Goal: Task Accomplishment & Management: Complete application form

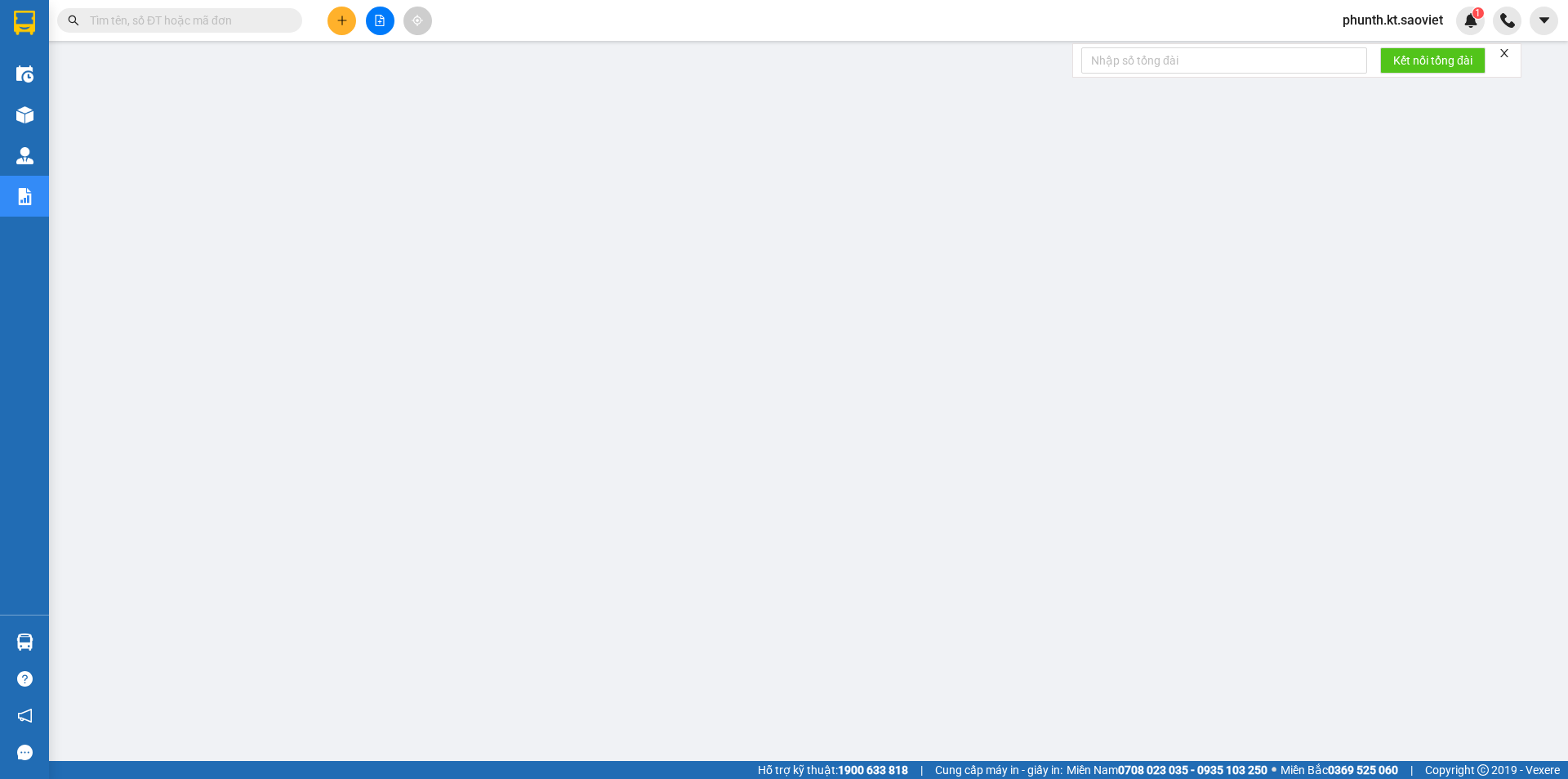
click at [178, 27] on input "text" at bounding box center [186, 21] width 192 height 18
type input "ư"
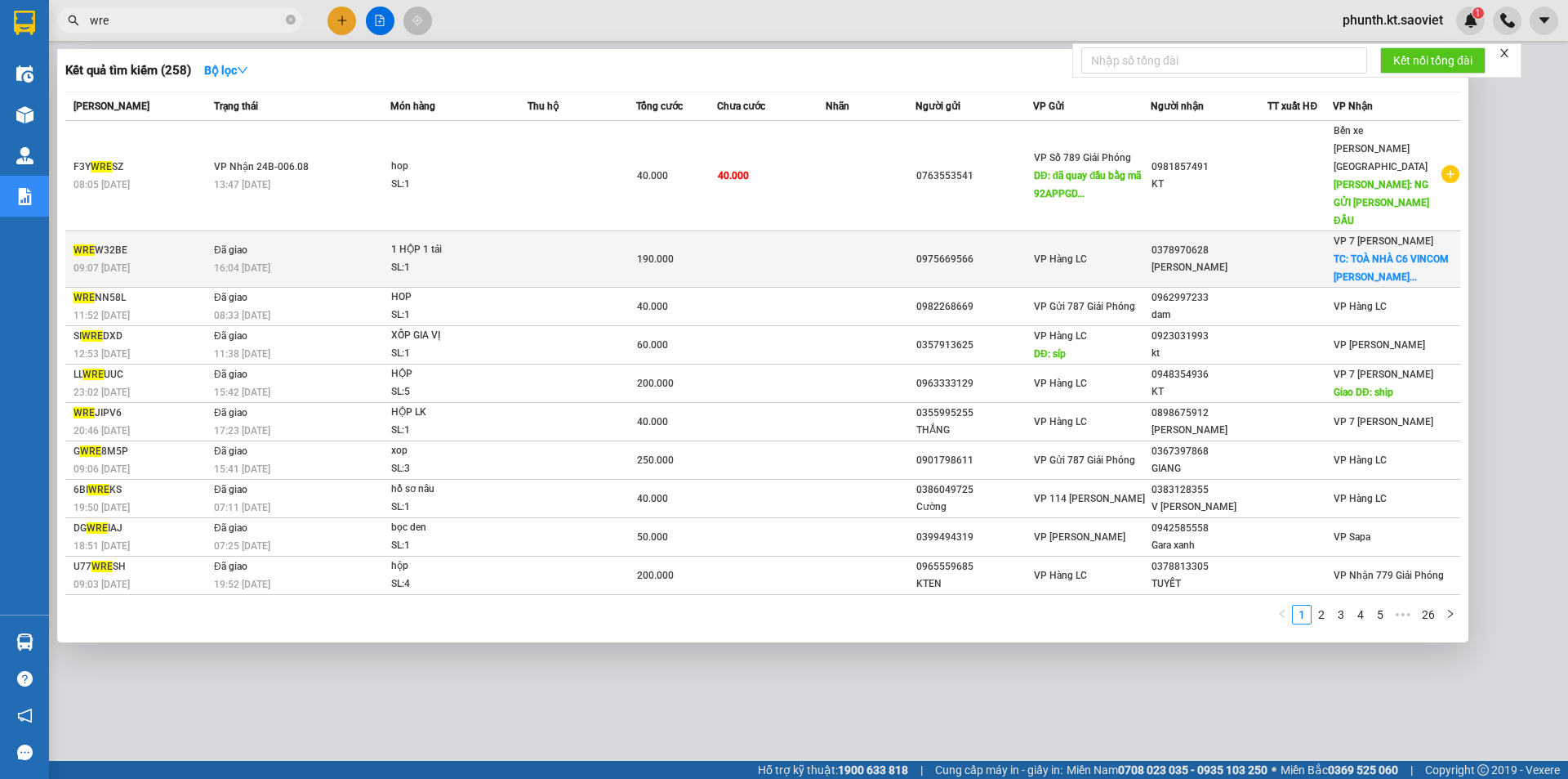
type input "wre"
click at [223, 245] on span "Đã giao" at bounding box center [231, 250] width 33 height 12
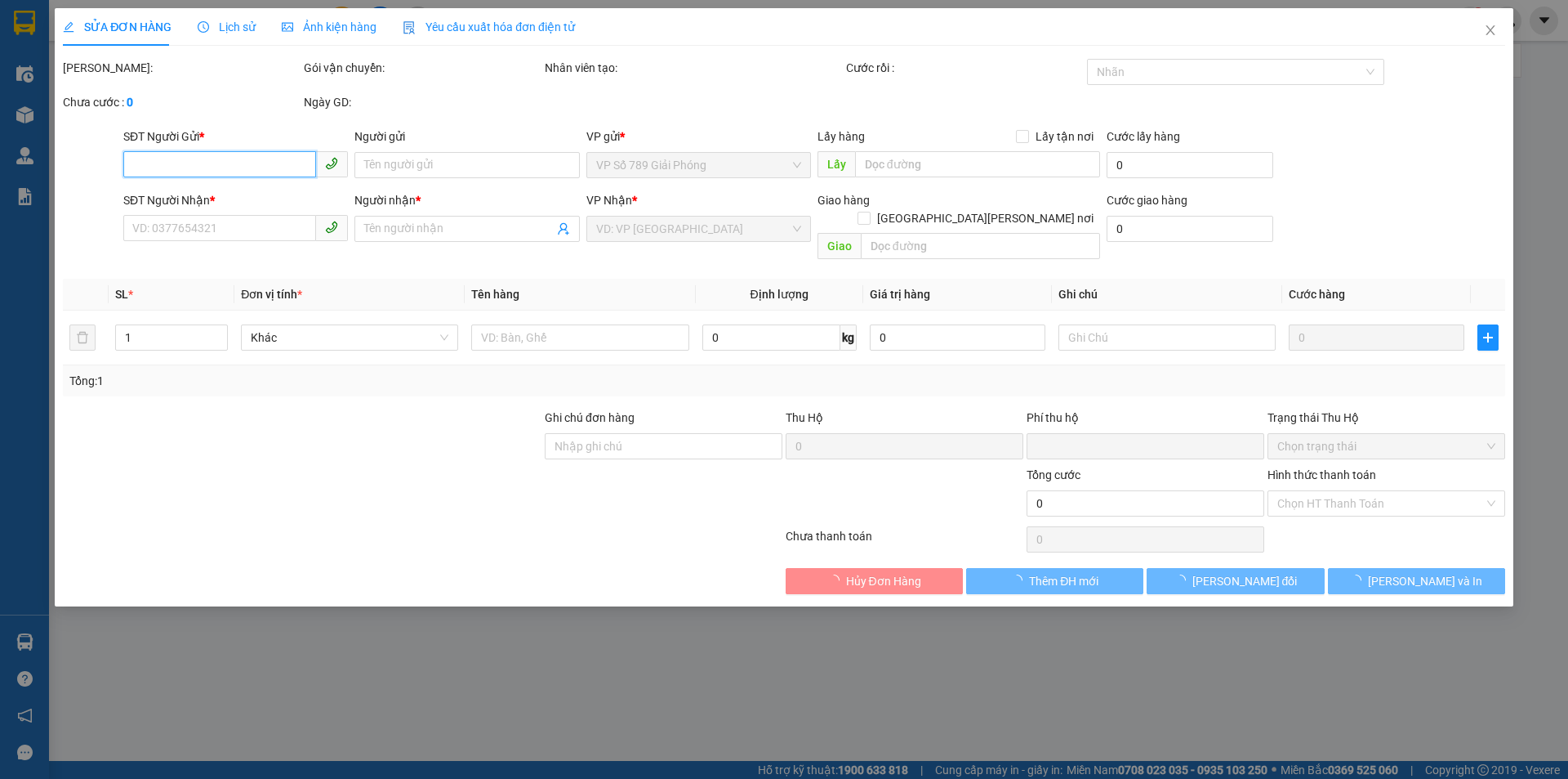
type input "0975669566"
type input "0378970628"
type input "[PERSON_NAME]"
checkbox input "true"
type input "TOÀ NHÀ C6 VINCOM [PERSON_NAME] ( HN [PERSON_NAME] SHIP )"
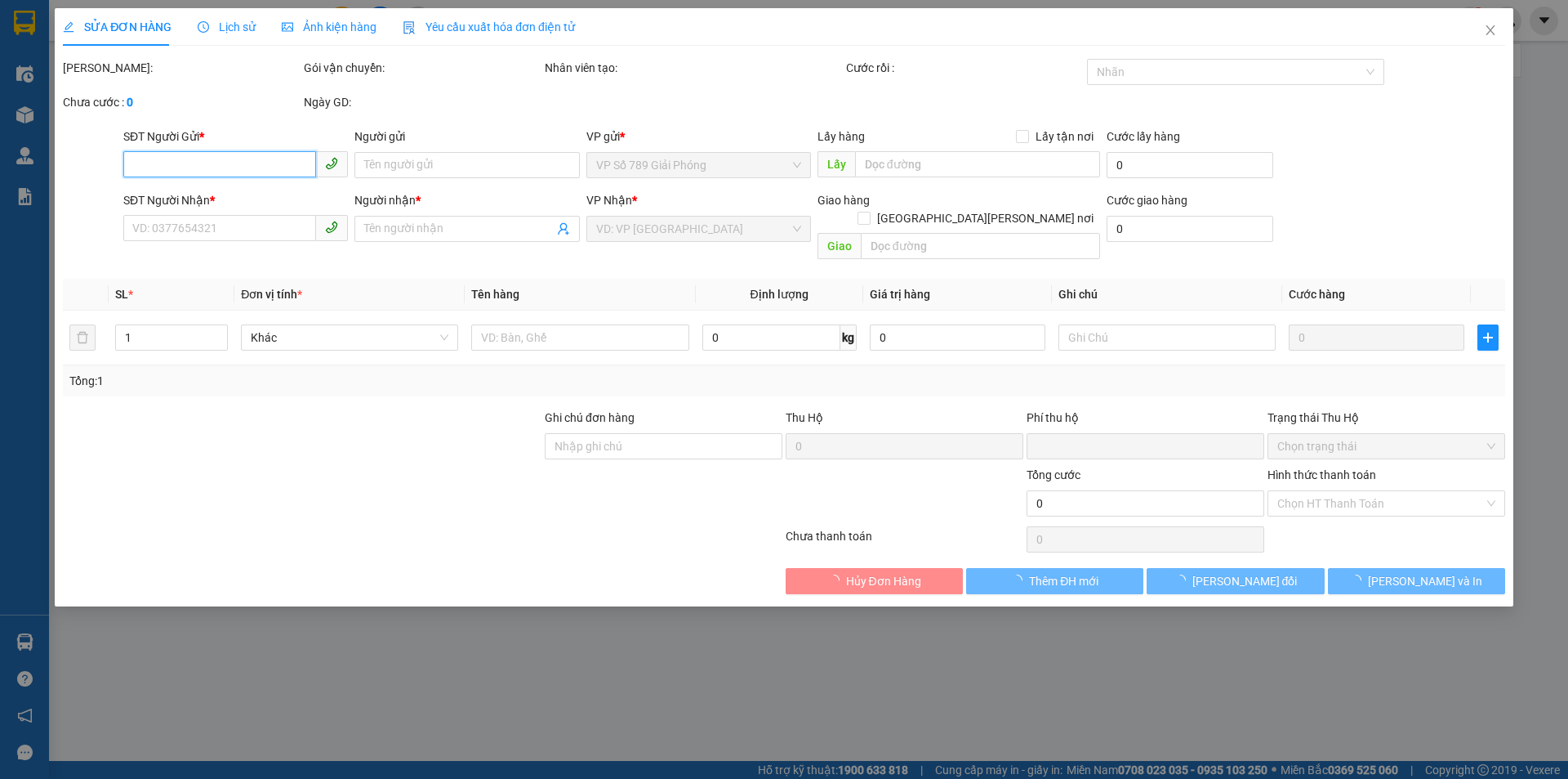
type input "70.000"
type input "0"
type input "190.000"
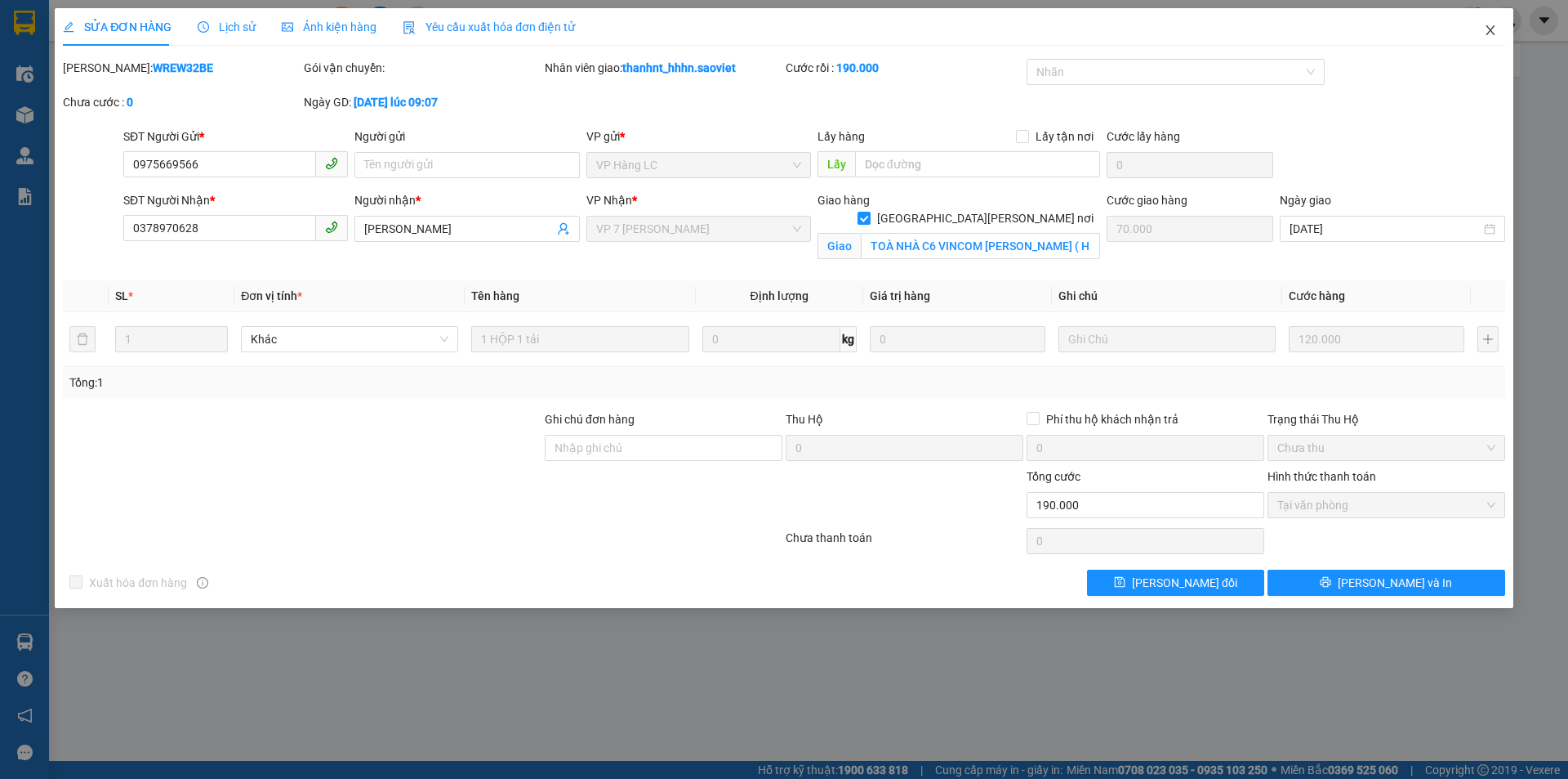
click at [1489, 30] on icon "close" at bounding box center [1489, 30] width 9 height 10
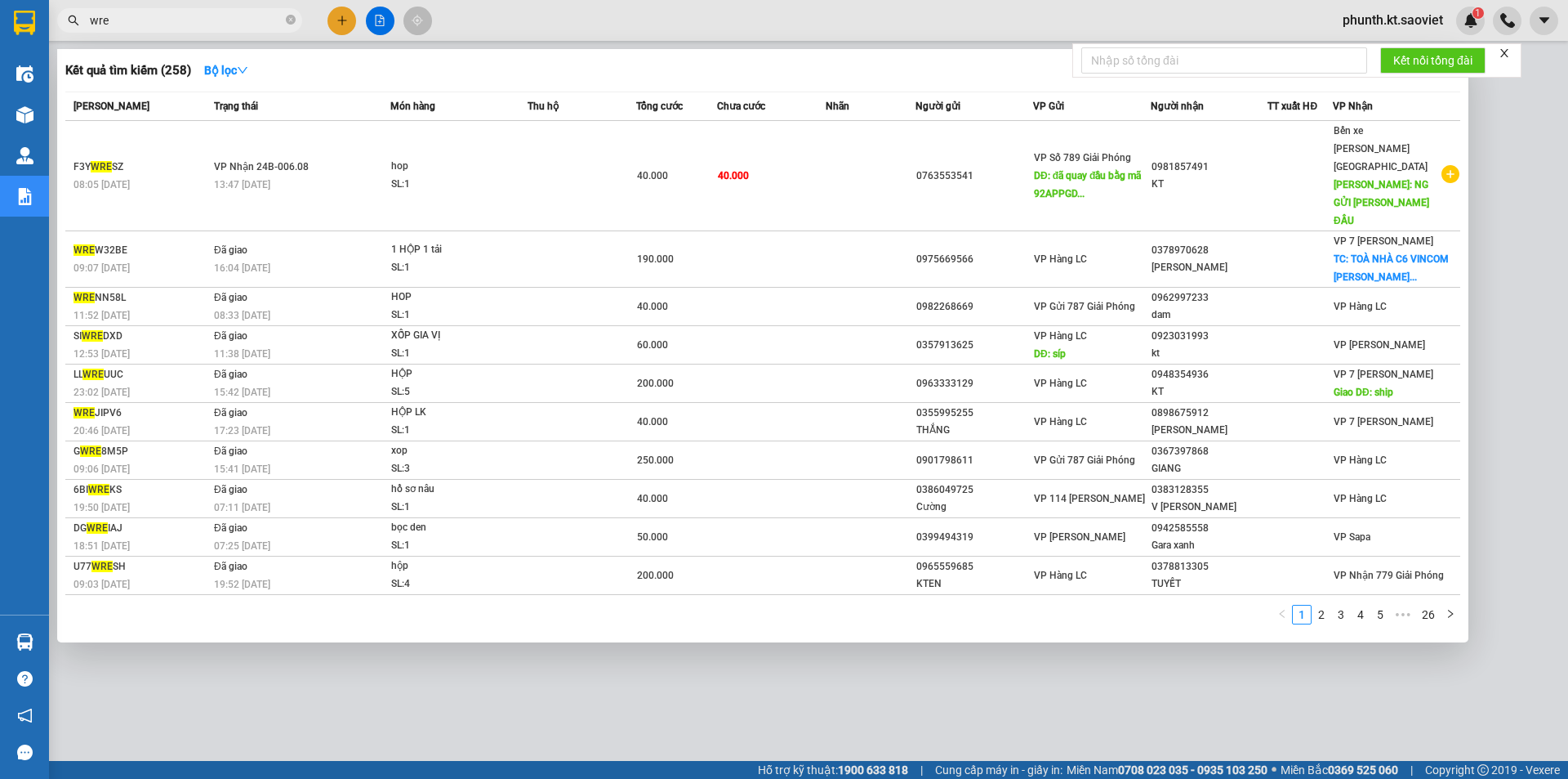
click at [172, 23] on input "wre" at bounding box center [186, 21] width 192 height 18
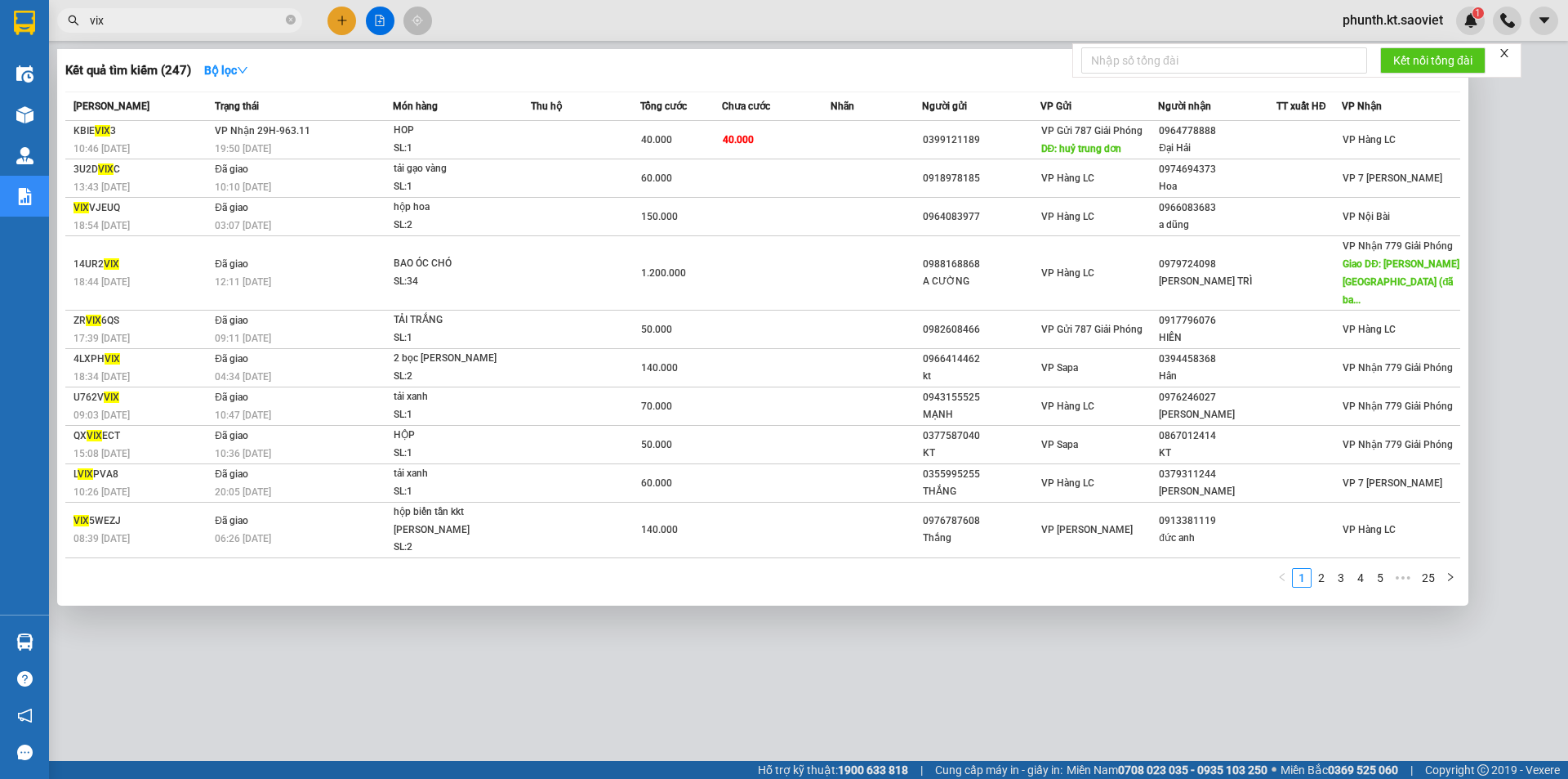
drag, startPoint x: 110, startPoint y: 23, endPoint x: 81, endPoint y: 31, distance: 30.1
click at [81, 31] on span "vix" at bounding box center [180, 20] width 245 height 25
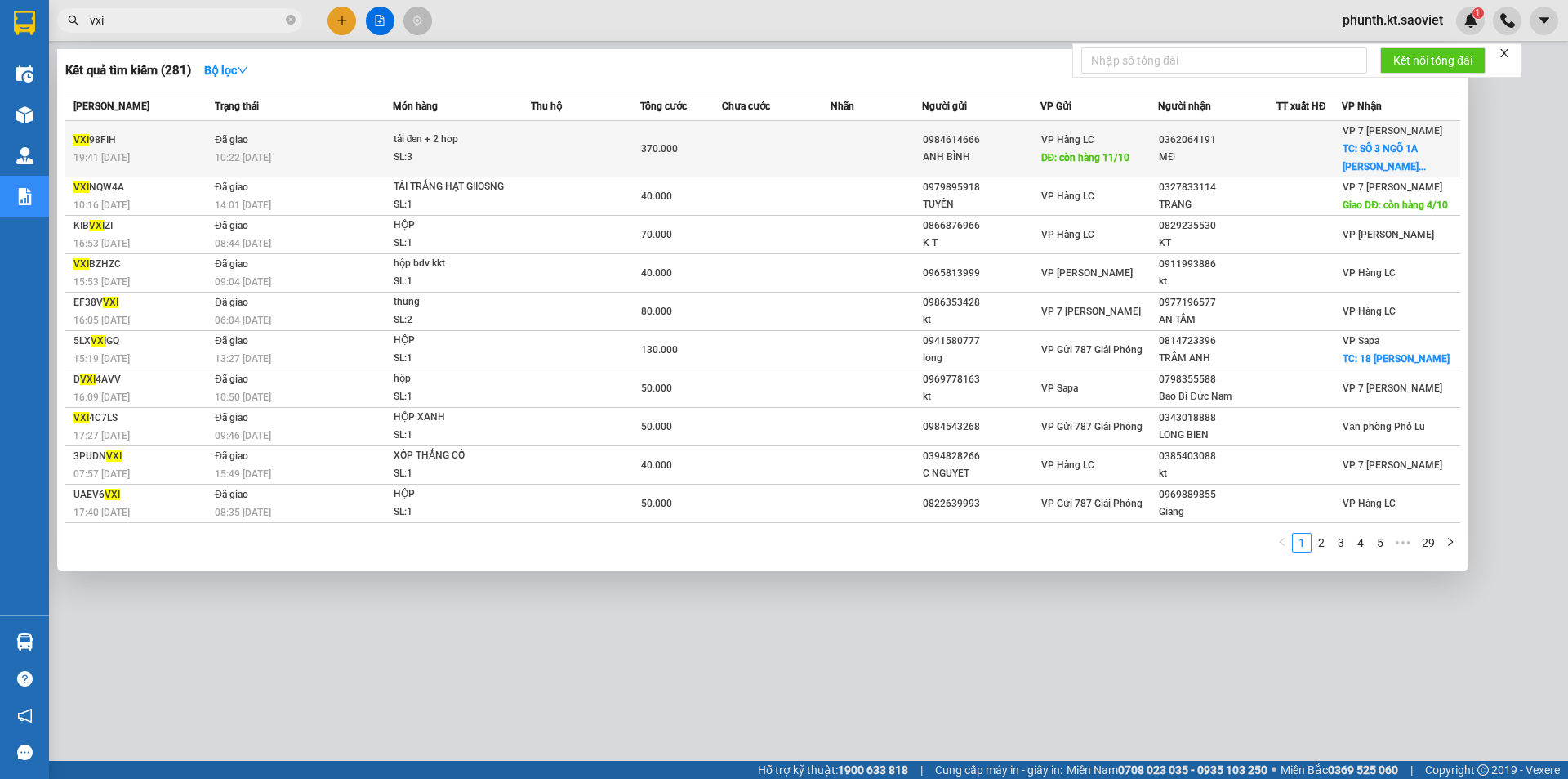
type input "vxi"
click at [164, 147] on div "VXI 98FIH" at bounding box center [141, 139] width 136 height 17
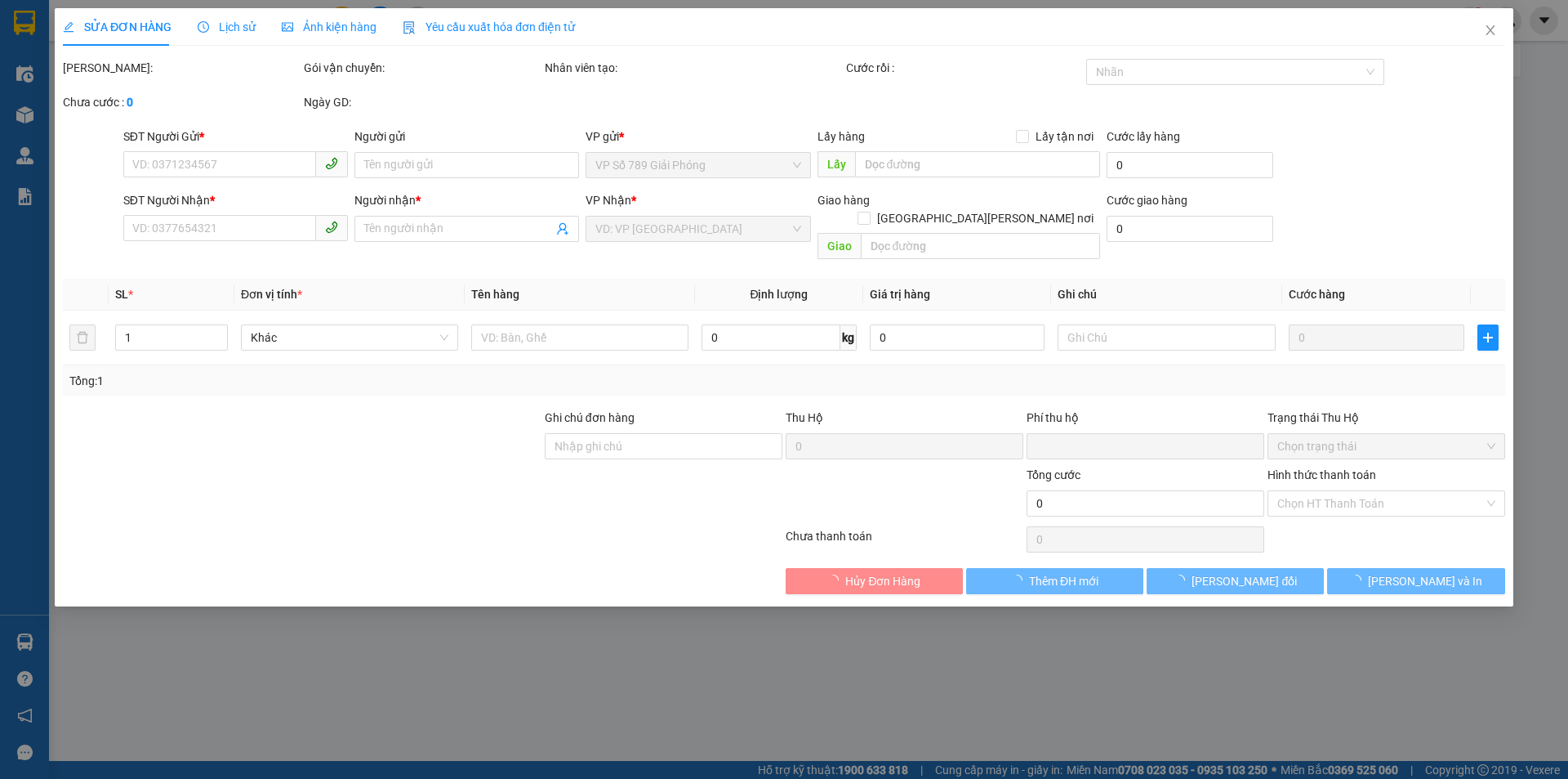
type input "0984614666"
type input "ANH BÌNH"
type input "còn hàng 11/10"
type input "0362064191"
type input "MĐ"
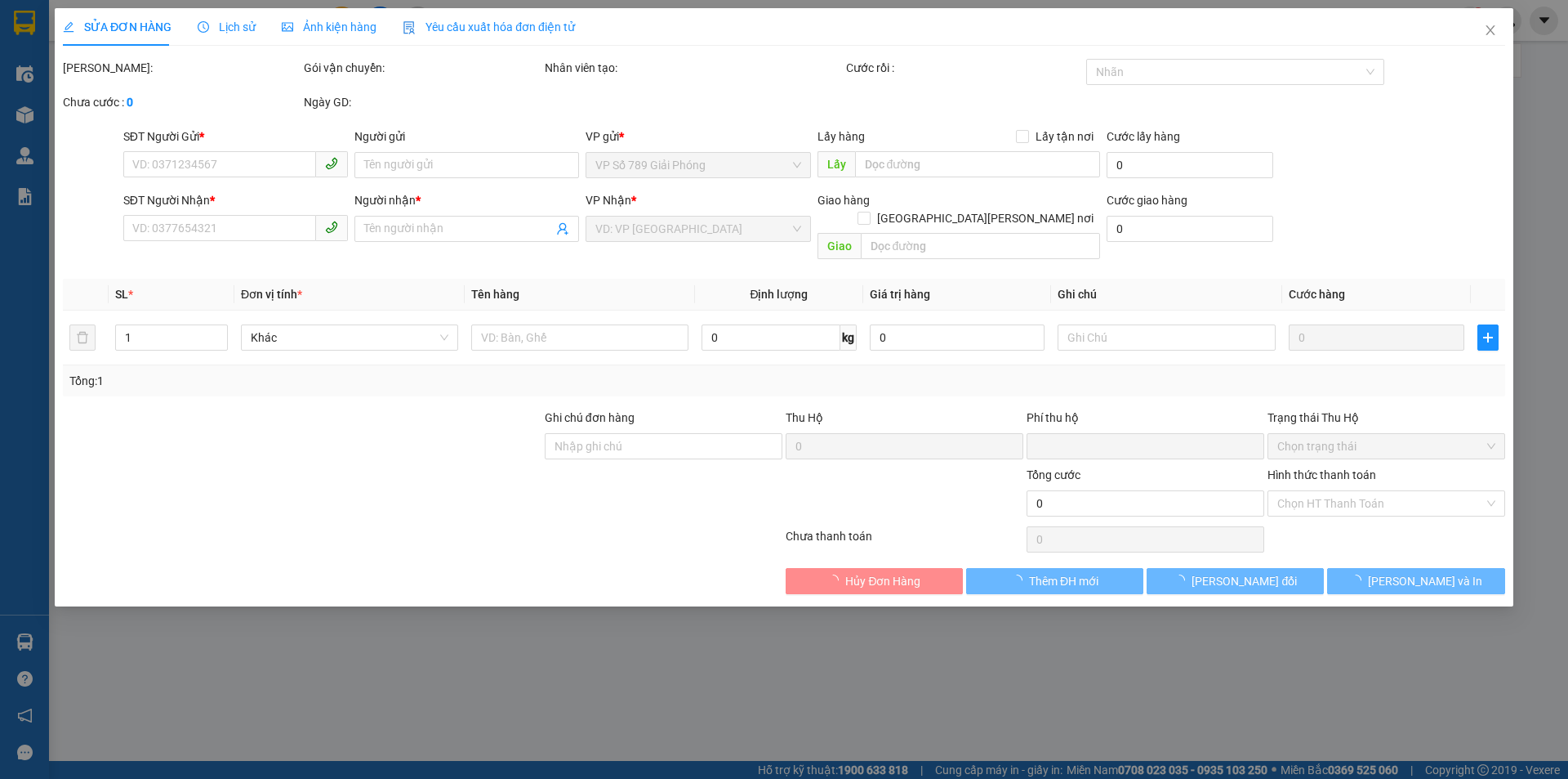
checkbox input "true"
type input "SỐ 3 NGÕ 1A [PERSON_NAME] CƠ [PERSON_NAME] TỪ [PERSON_NAME]"
type input "150.000"
type input "0"
type input "370.000"
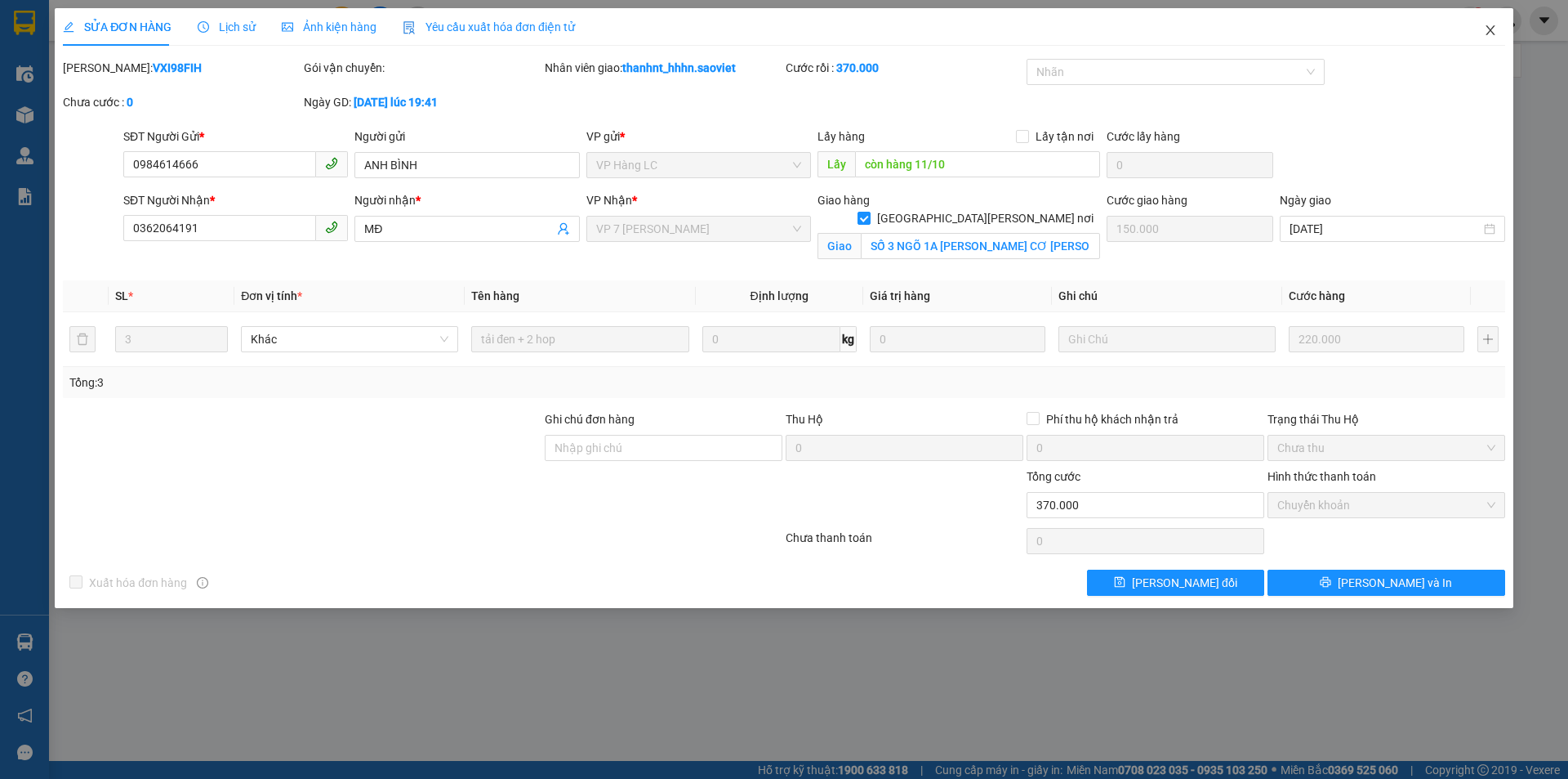
click at [1490, 32] on icon "close" at bounding box center [1489, 29] width 13 height 13
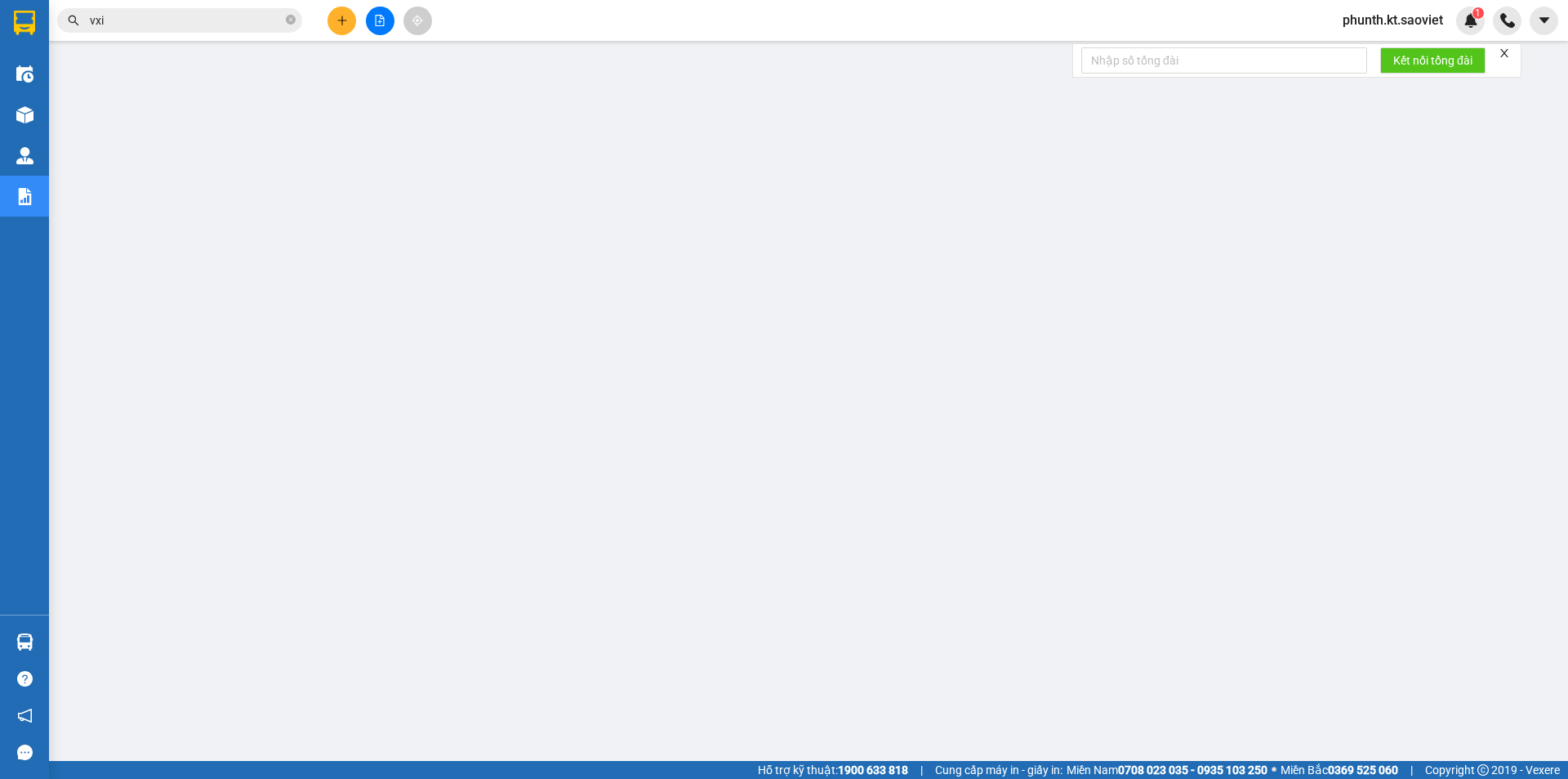
click at [196, 20] on input "vxi" at bounding box center [186, 21] width 192 height 18
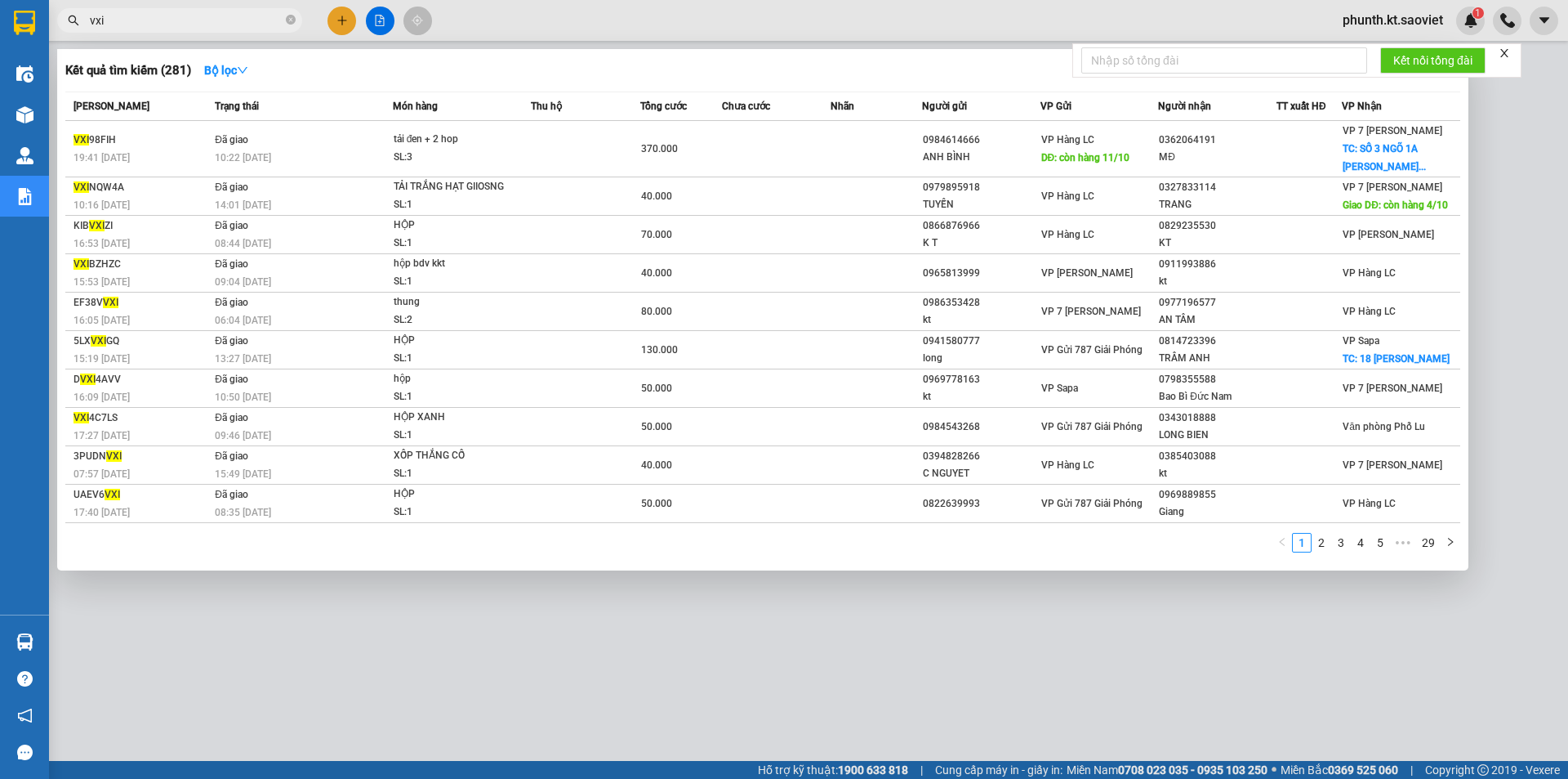
click at [196, 20] on input "vxi" at bounding box center [186, 21] width 192 height 18
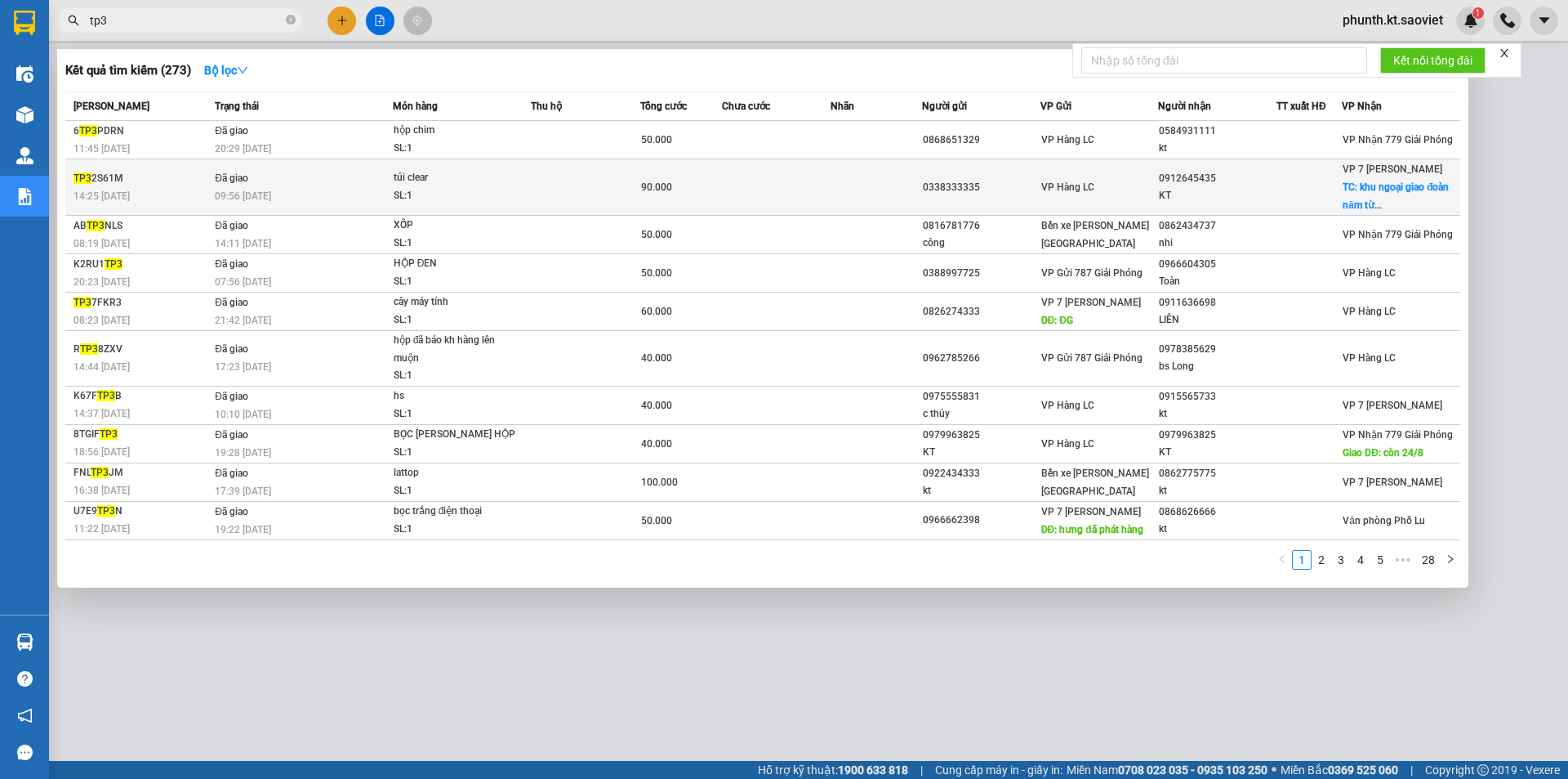
type input "tp3"
click at [157, 184] on div "TP3 2S61M" at bounding box center [141, 178] width 136 height 17
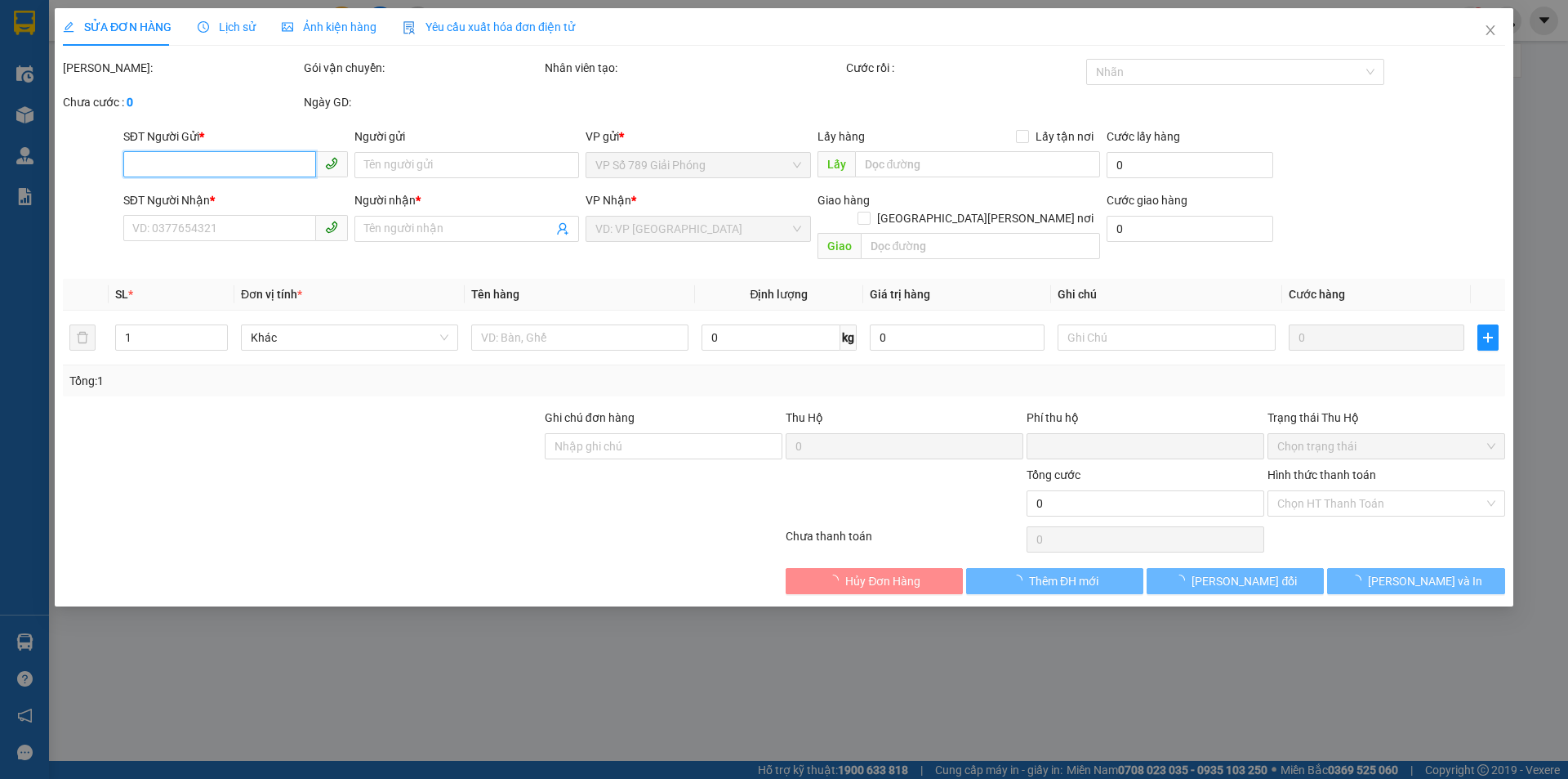
type input "0338333335"
type input "0912645435"
type input "KT"
checkbox input "true"
type input "khu ngoại giao đoàn năm từ liên"
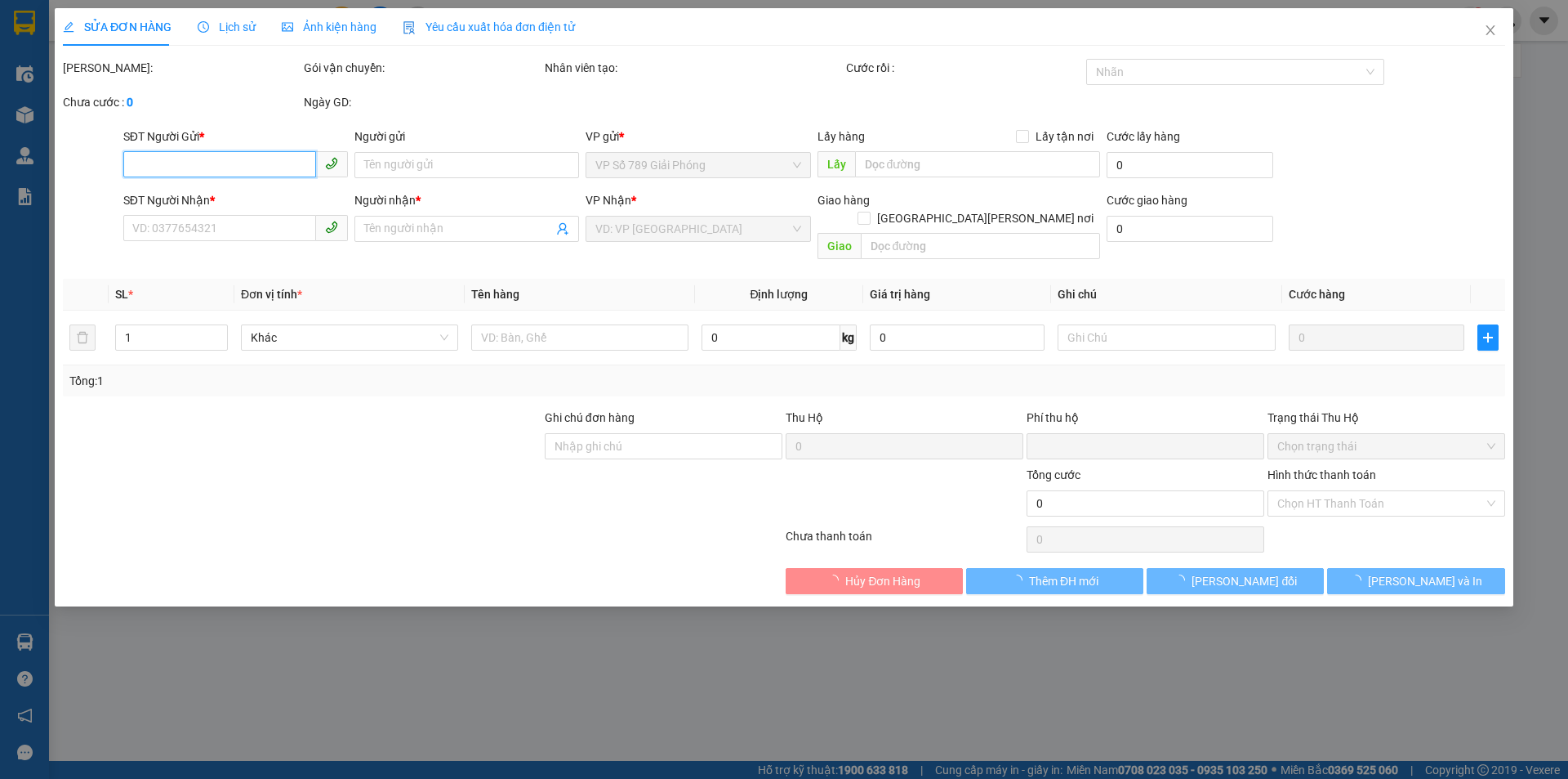
type input "50.000"
type input "0"
type input "90.000"
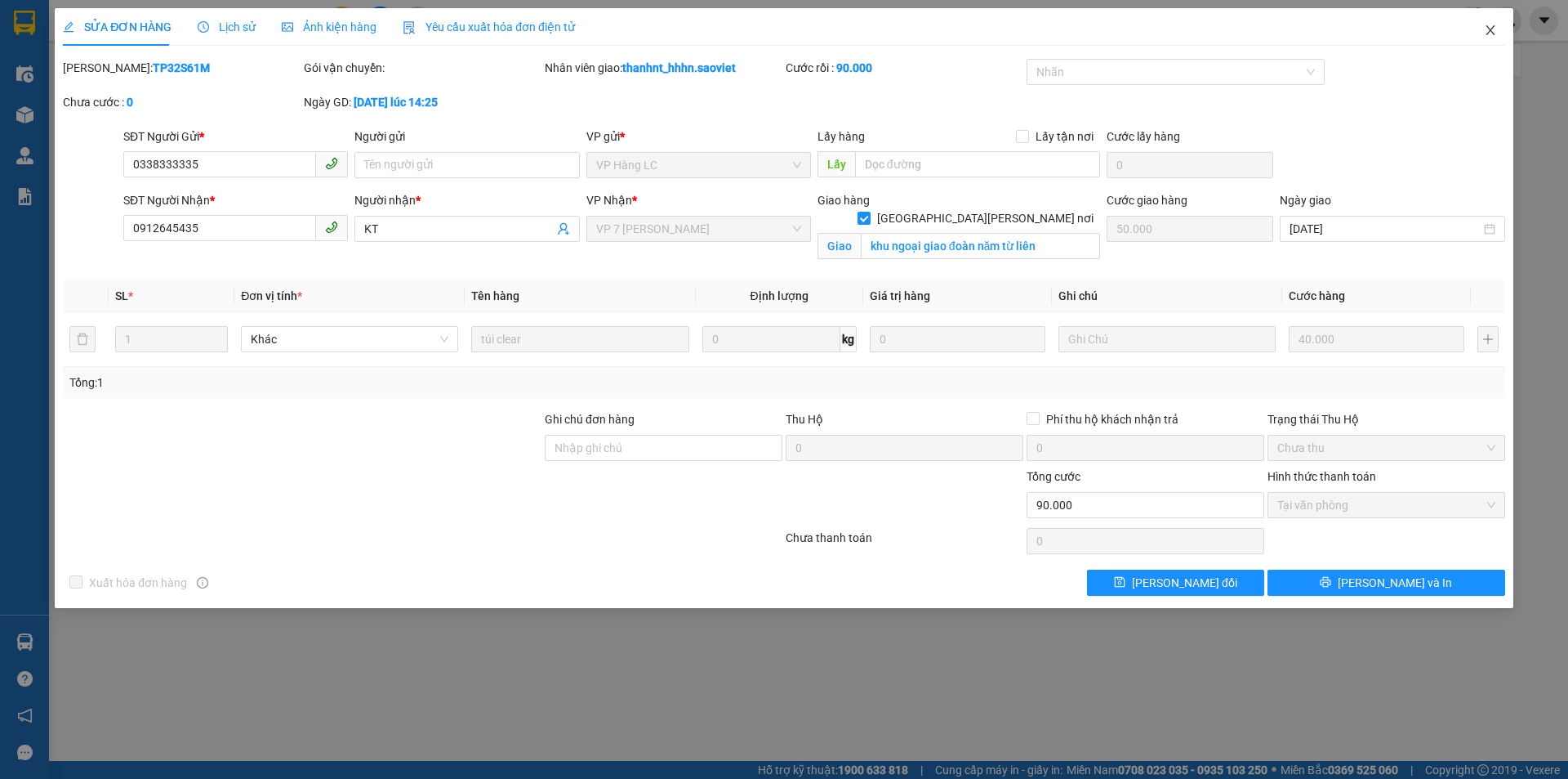
click at [1490, 28] on icon "close" at bounding box center [1489, 29] width 13 height 13
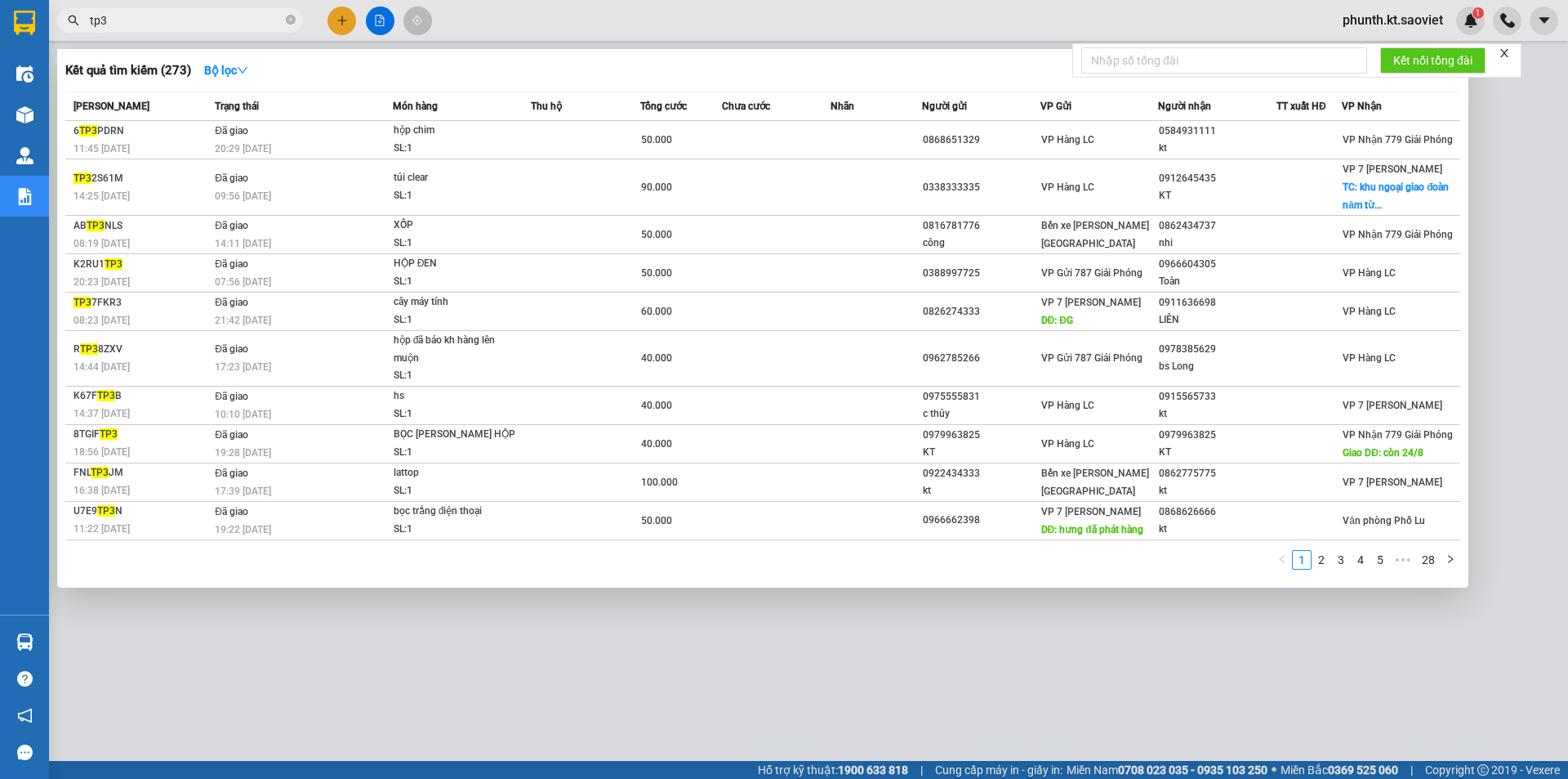
click at [212, 23] on input "tp3" at bounding box center [186, 21] width 192 height 18
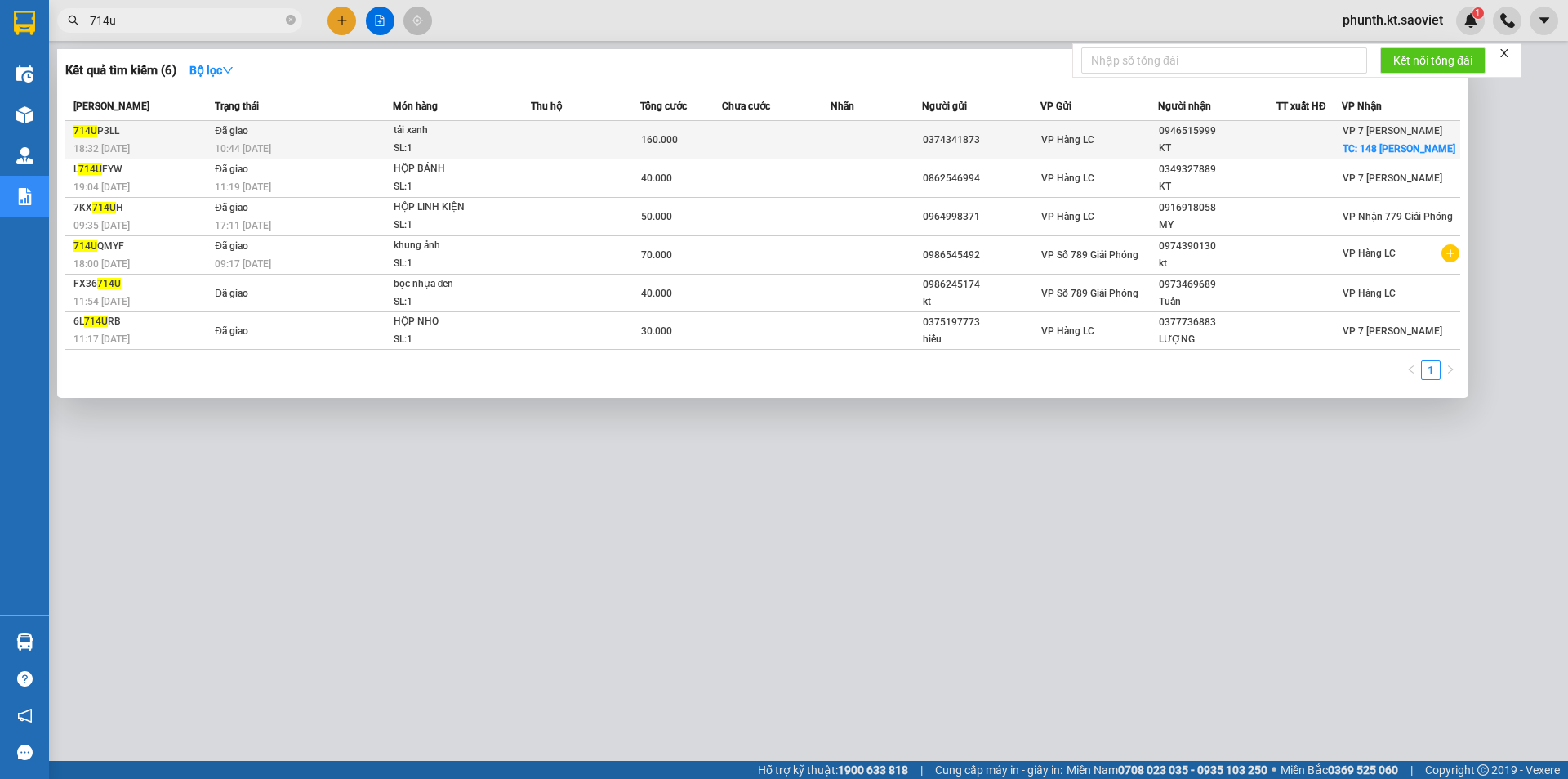
type input "714u"
click at [298, 152] on div "10:44 [DATE]" at bounding box center [303, 148] width 177 height 18
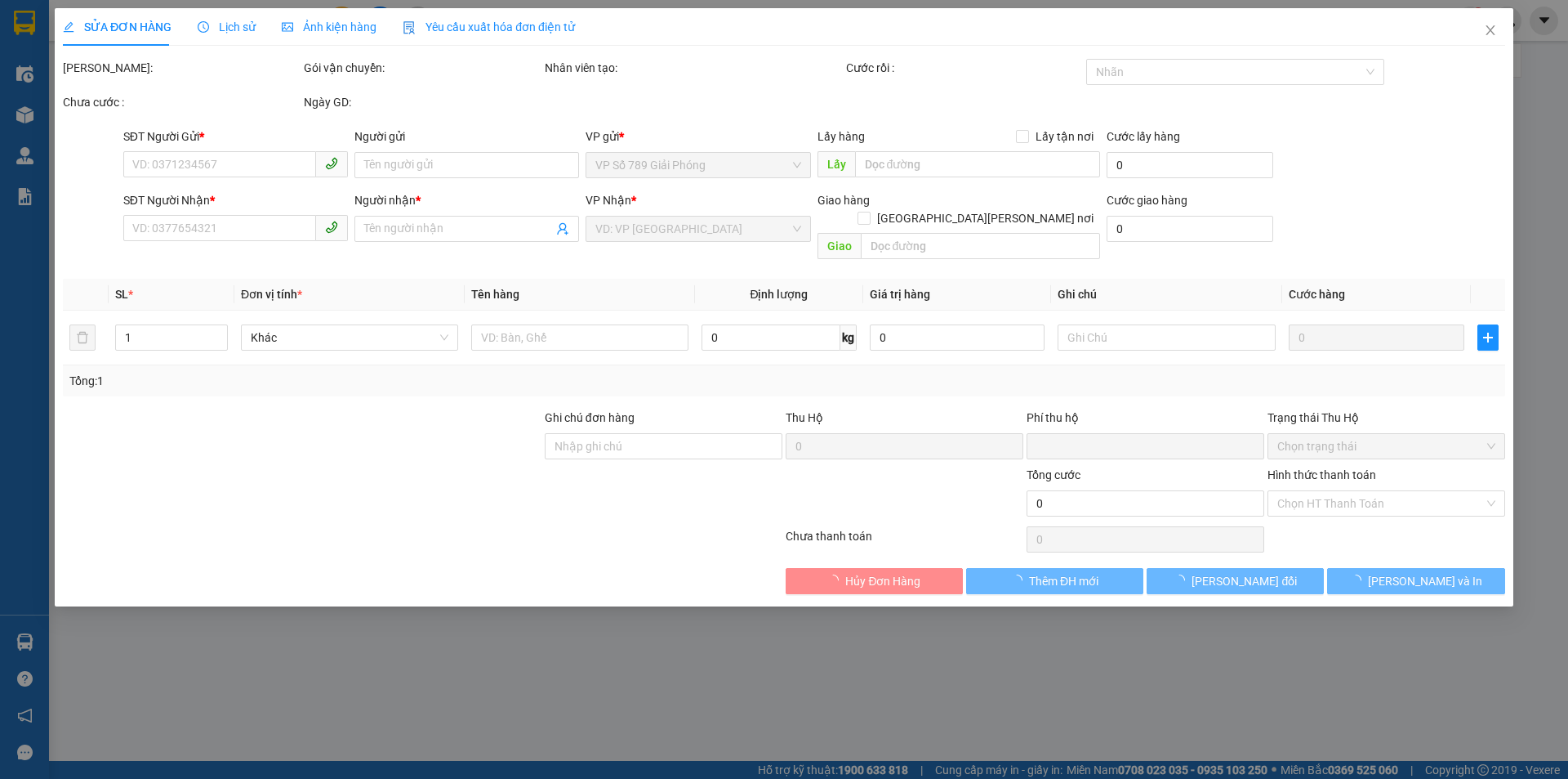
type input "0374341873"
type input "0946515999"
type input "KT"
checkbox input "true"
type input "148 [PERSON_NAME]"
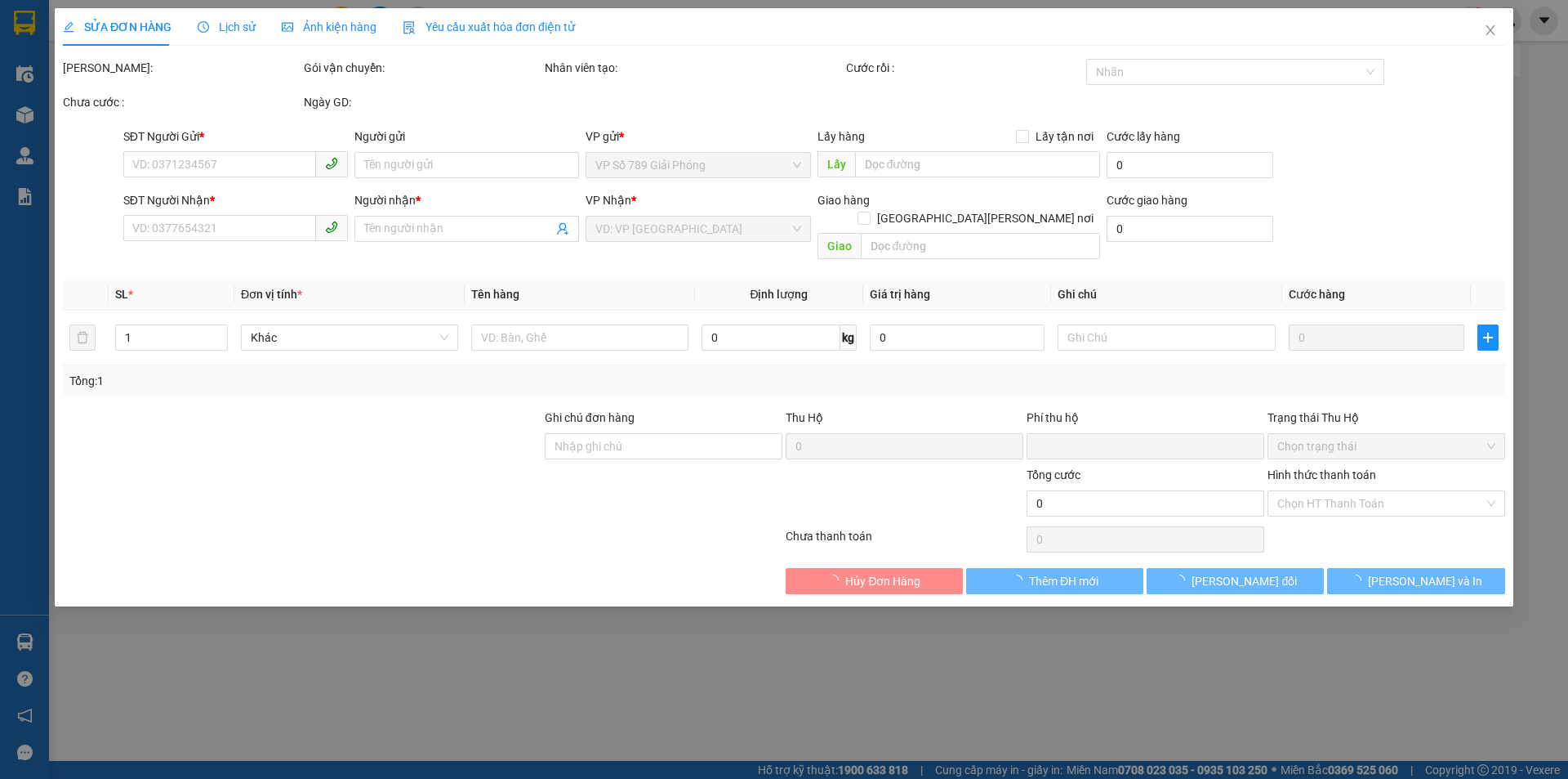
type input "100.000"
type input "0"
type input "160.000"
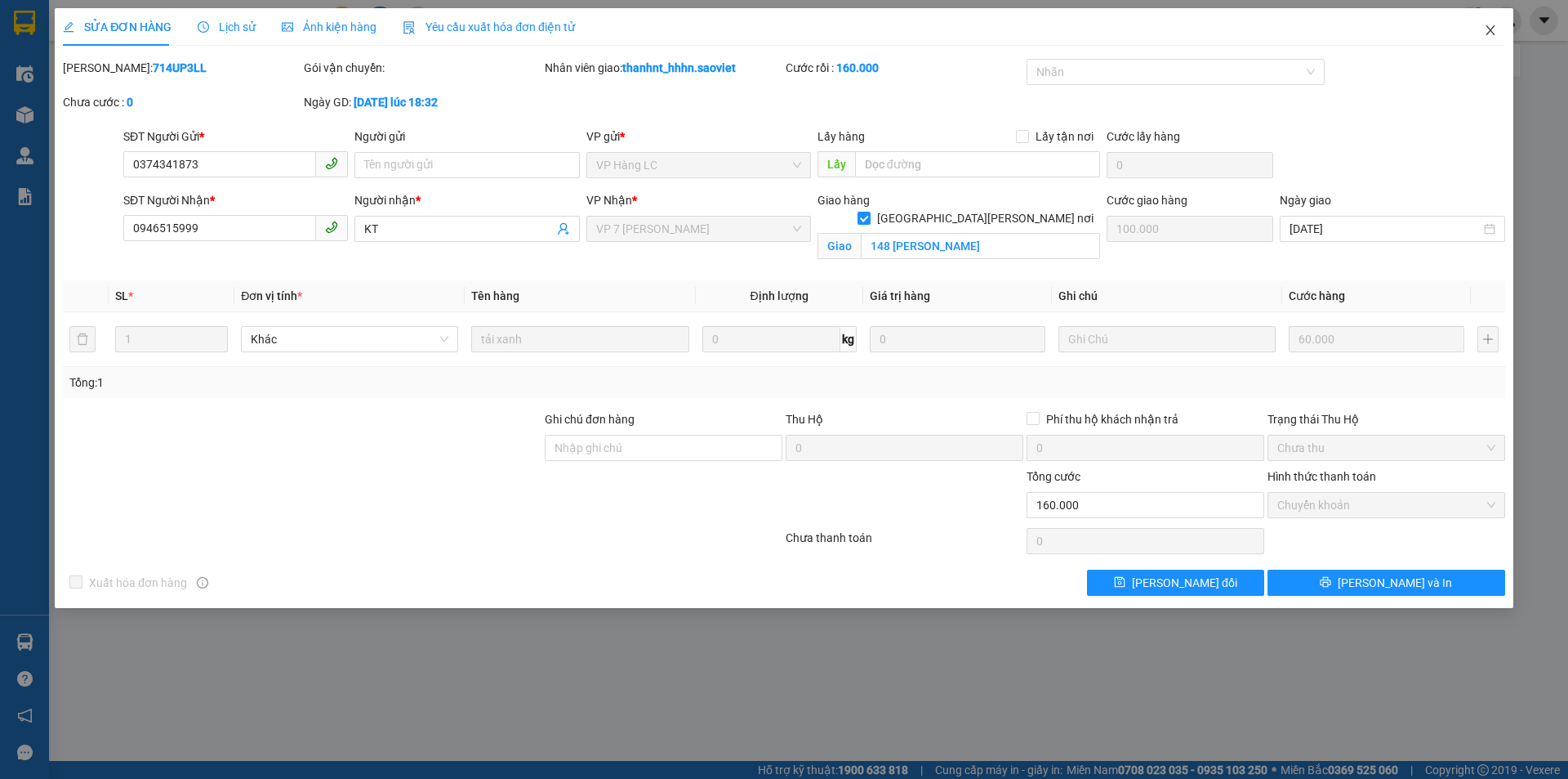
click at [1487, 28] on icon "close" at bounding box center [1489, 29] width 13 height 13
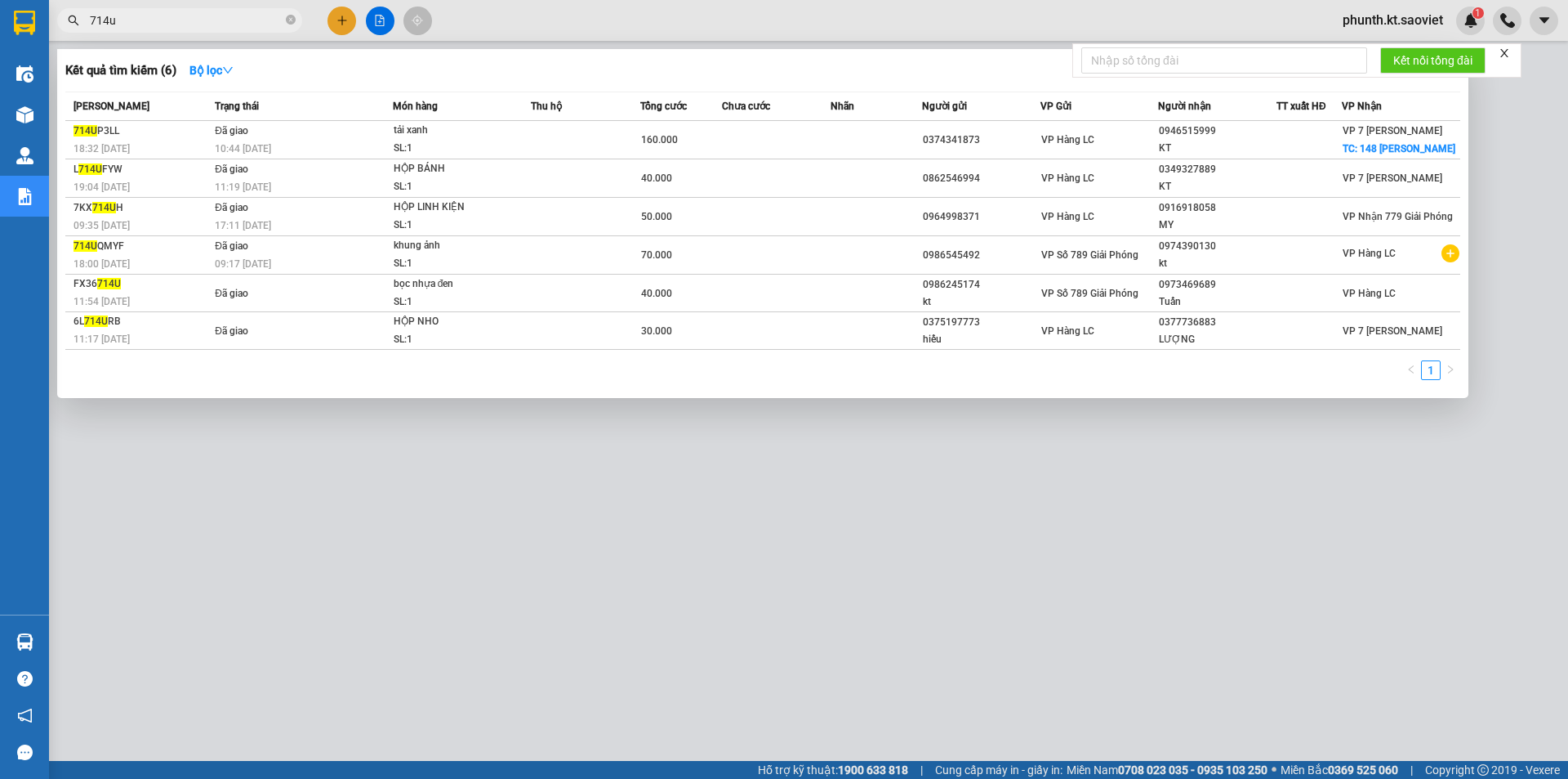
click at [183, 22] on input "714u" at bounding box center [186, 21] width 192 height 18
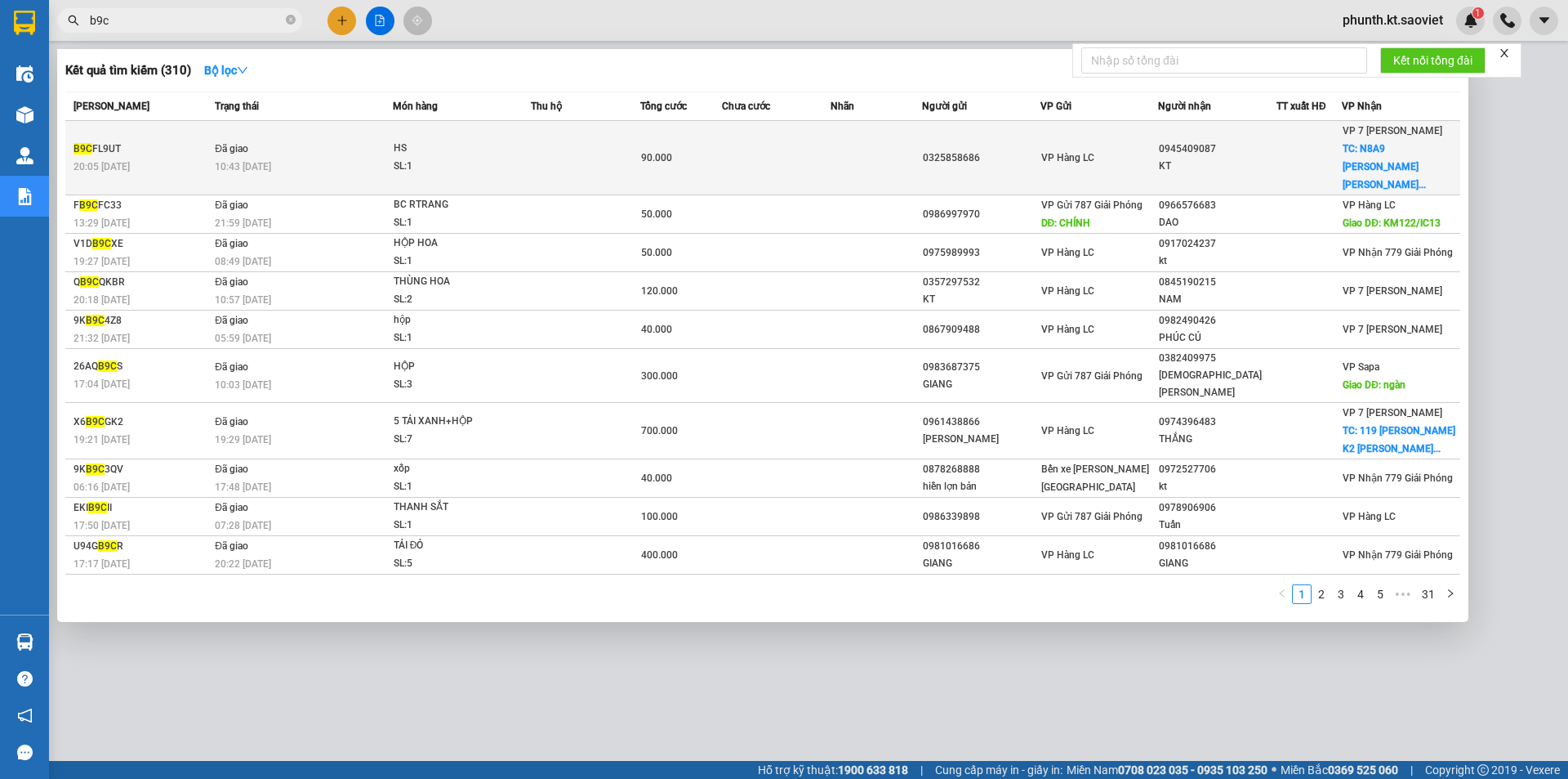
type input "b9c"
click at [267, 147] on td "Đã giao 10:43 [DATE]" at bounding box center [301, 158] width 182 height 75
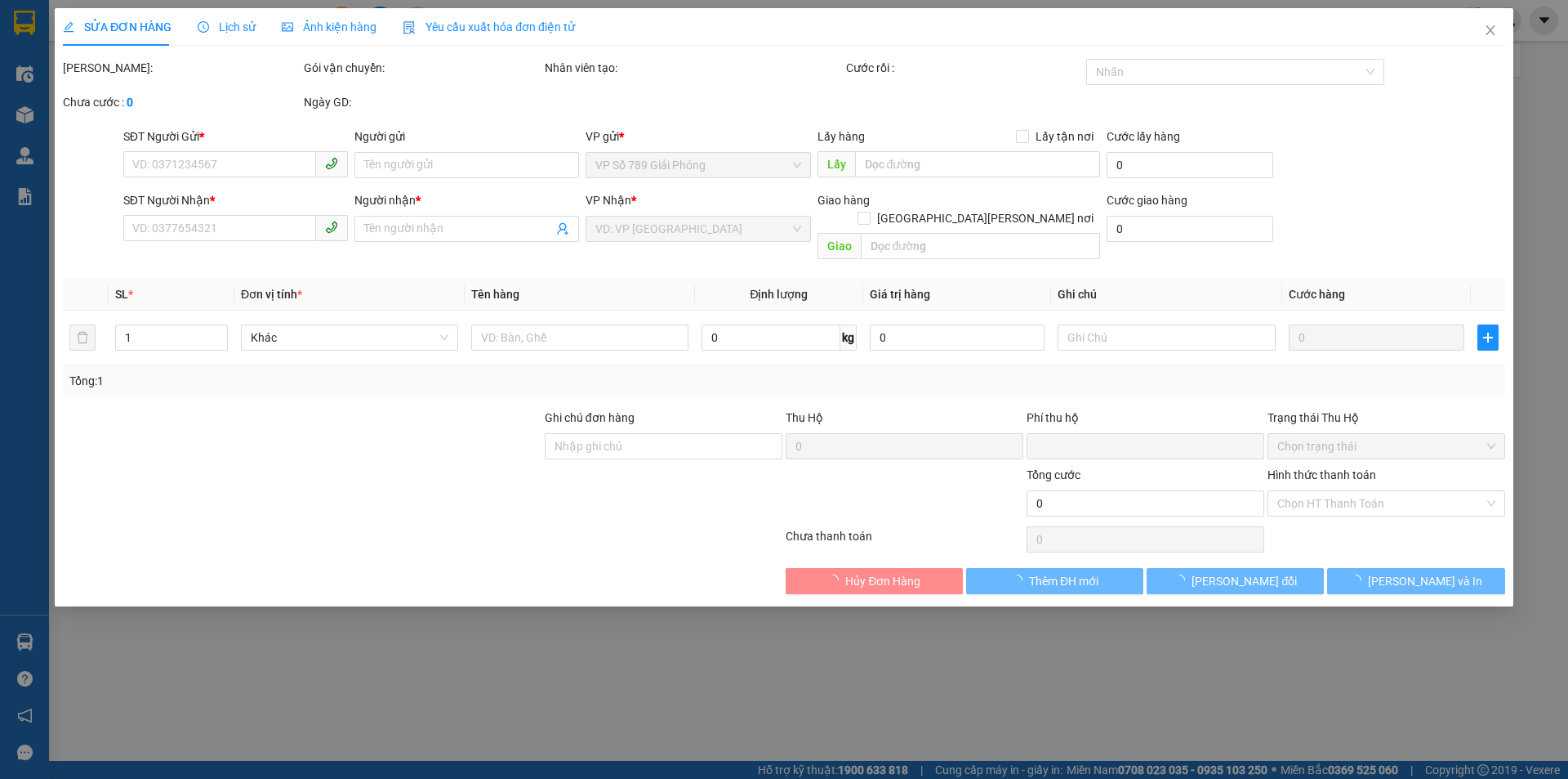
type input "0325858686"
type input "0945409087"
type input "KT"
checkbox input "true"
type input "N8A9 [PERSON_NAME] [PERSON_NAME][GEOGRAPHIC_DATA][PERSON_NAME]"
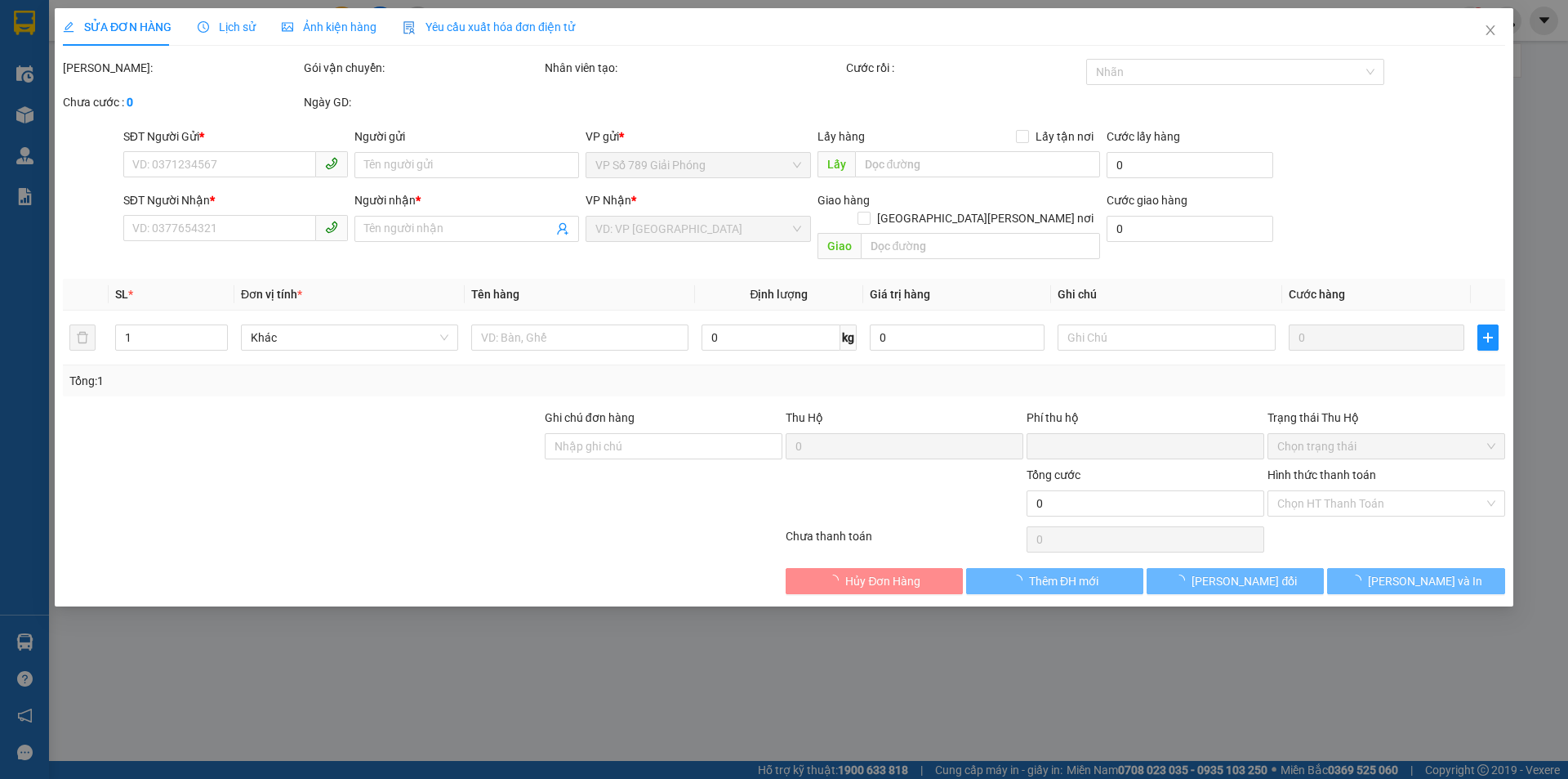
type input "50.000"
type input "0"
type input "90.000"
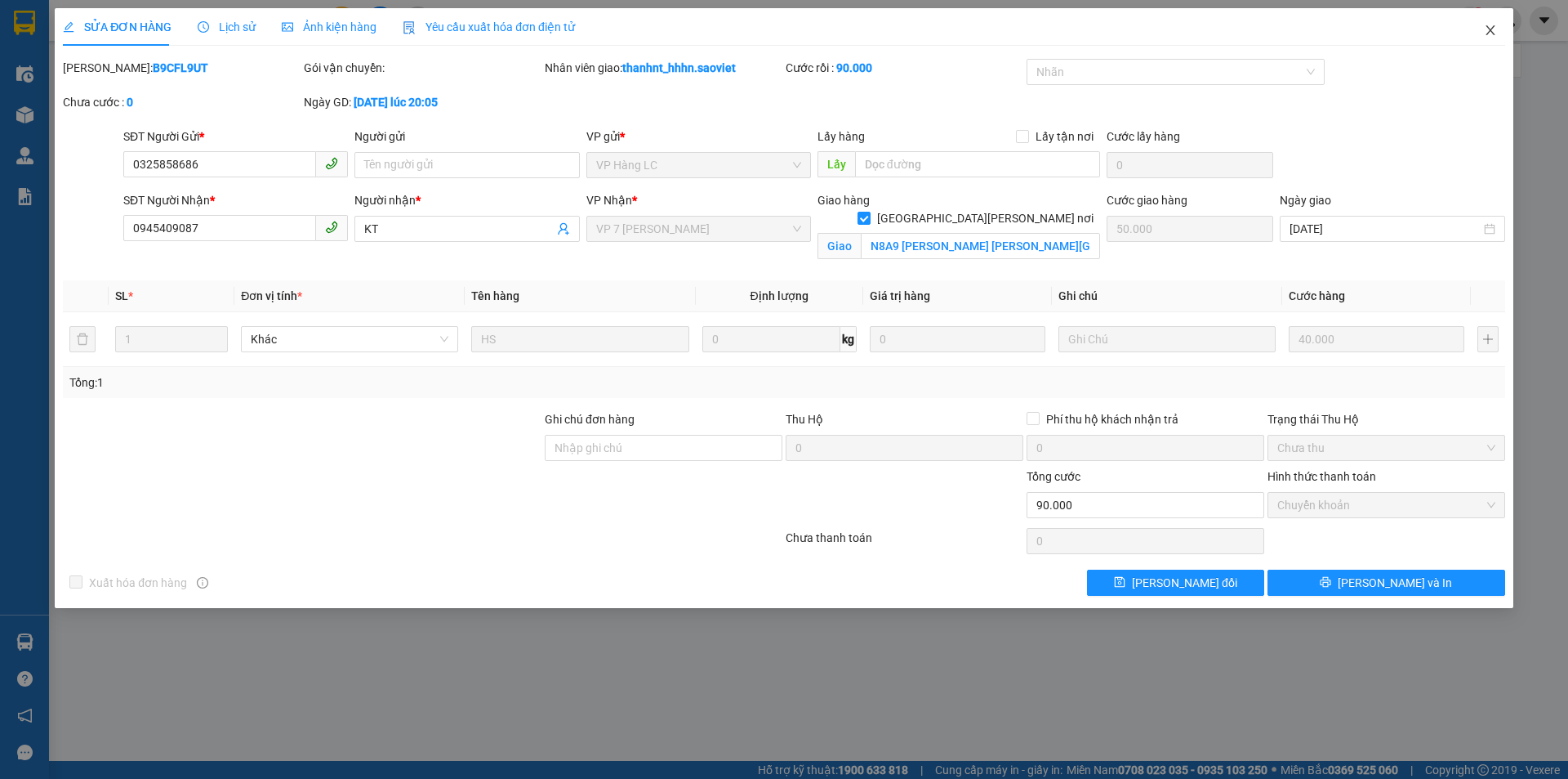
click at [1492, 33] on icon "close" at bounding box center [1489, 30] width 9 height 10
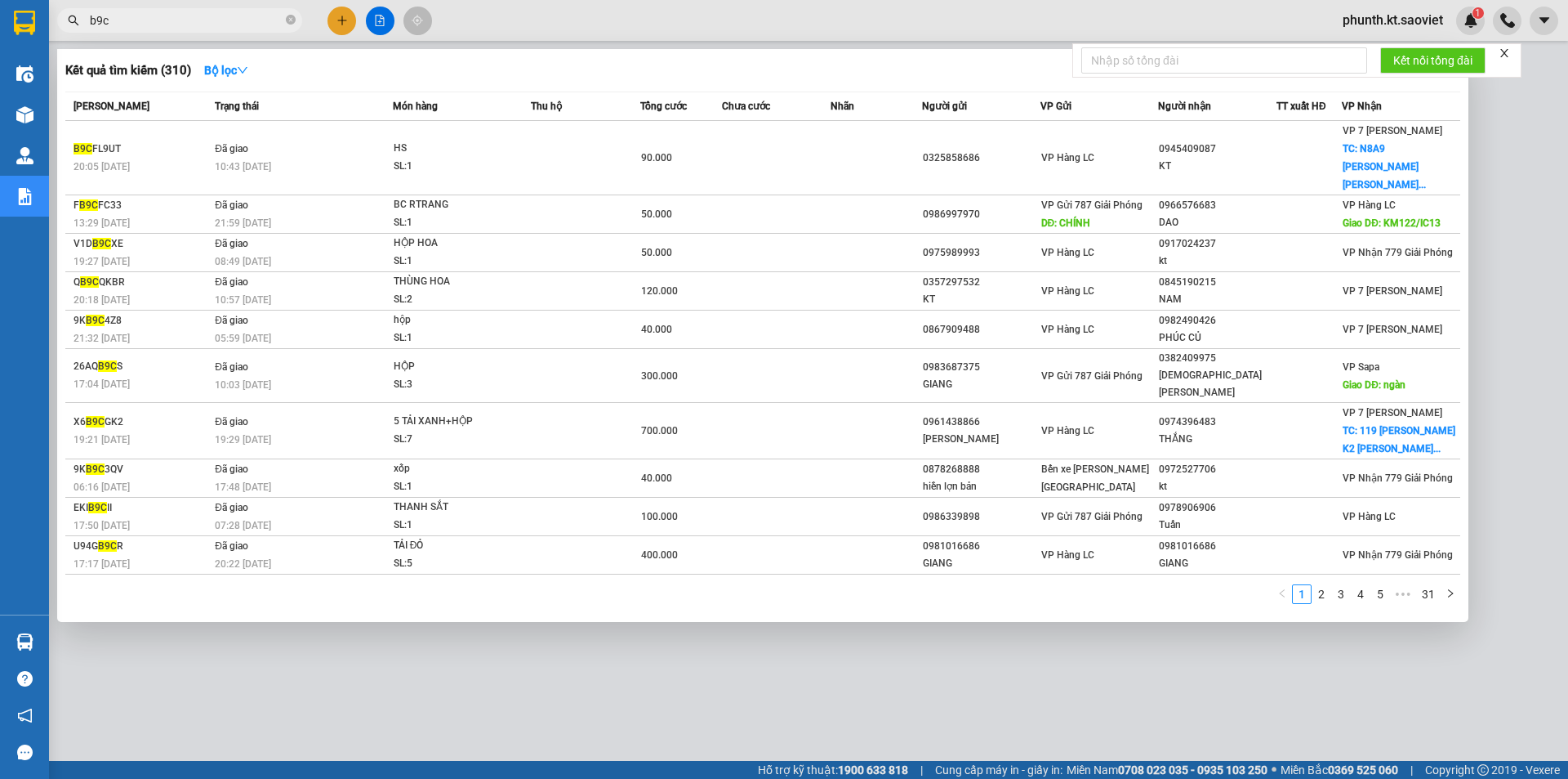
click at [212, 28] on input "b9c" at bounding box center [186, 21] width 192 height 18
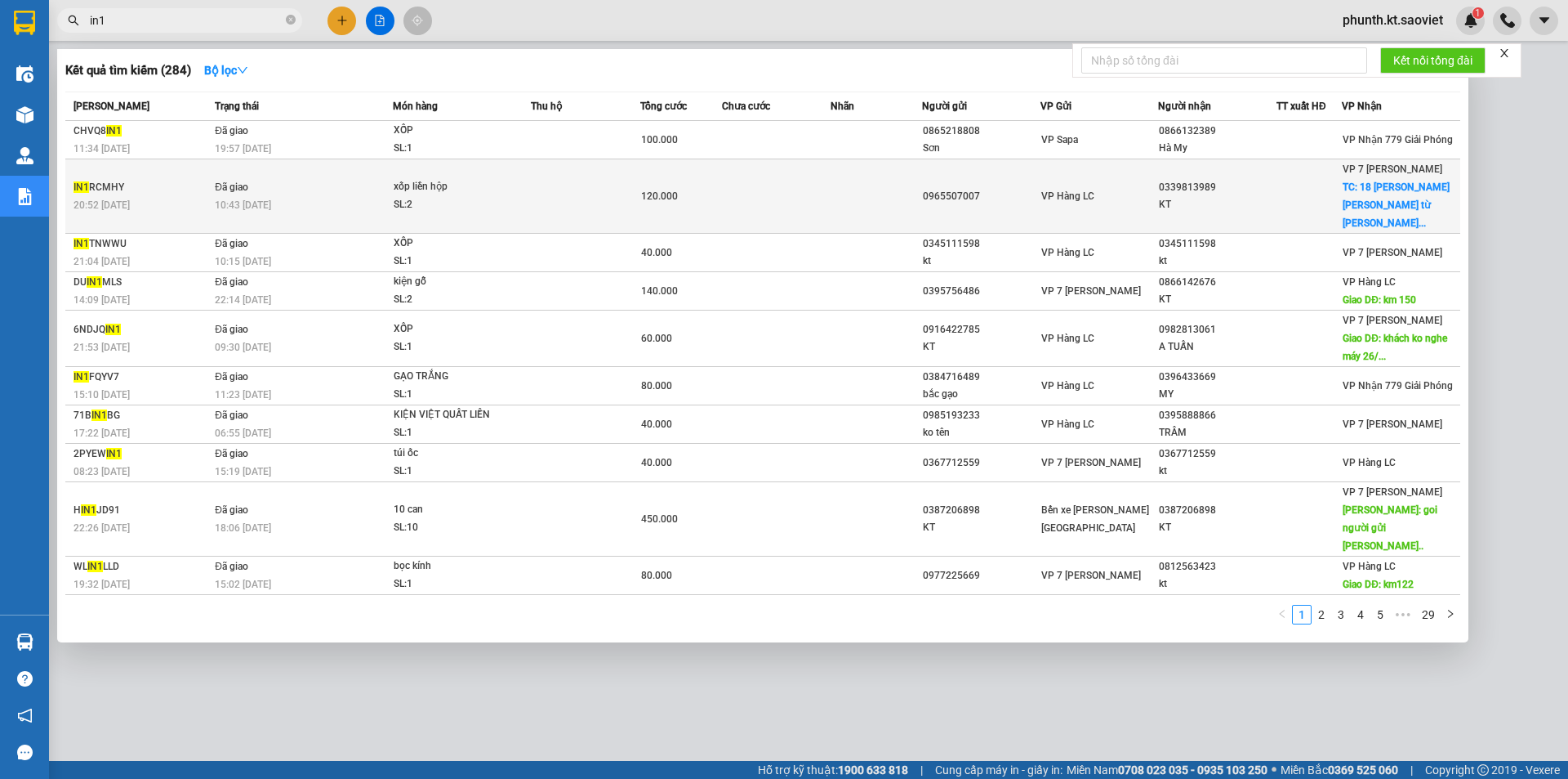
type input "in1"
click at [293, 196] on div "10:43 [DATE]" at bounding box center [303, 205] width 177 height 18
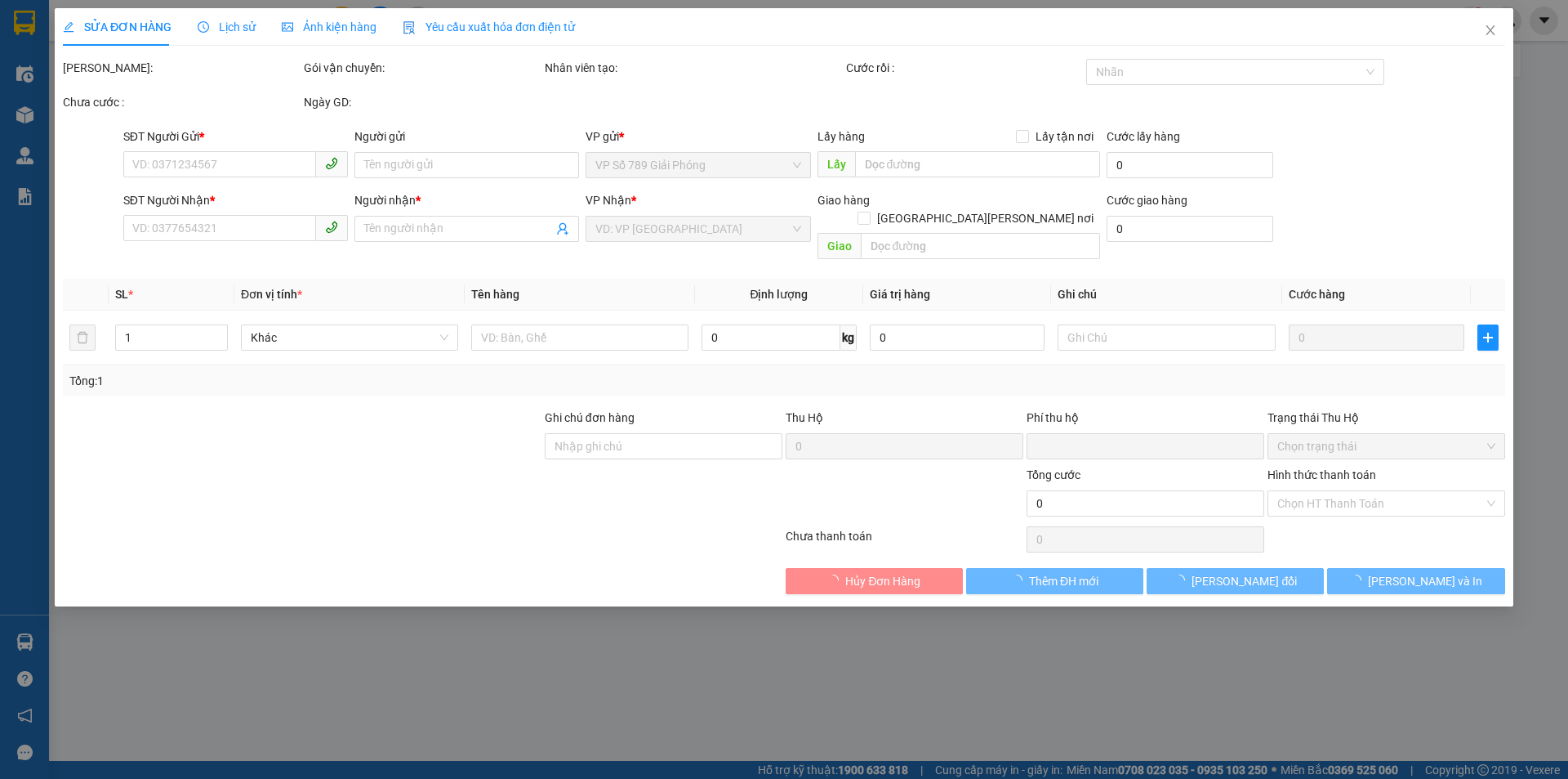
type input "0965507007"
type input "0339813989"
type input "KT"
checkbox input "true"
type input "18 [PERSON_NAME] [PERSON_NAME] từ [PERSON_NAME][GEOGRAPHIC_DATA]"
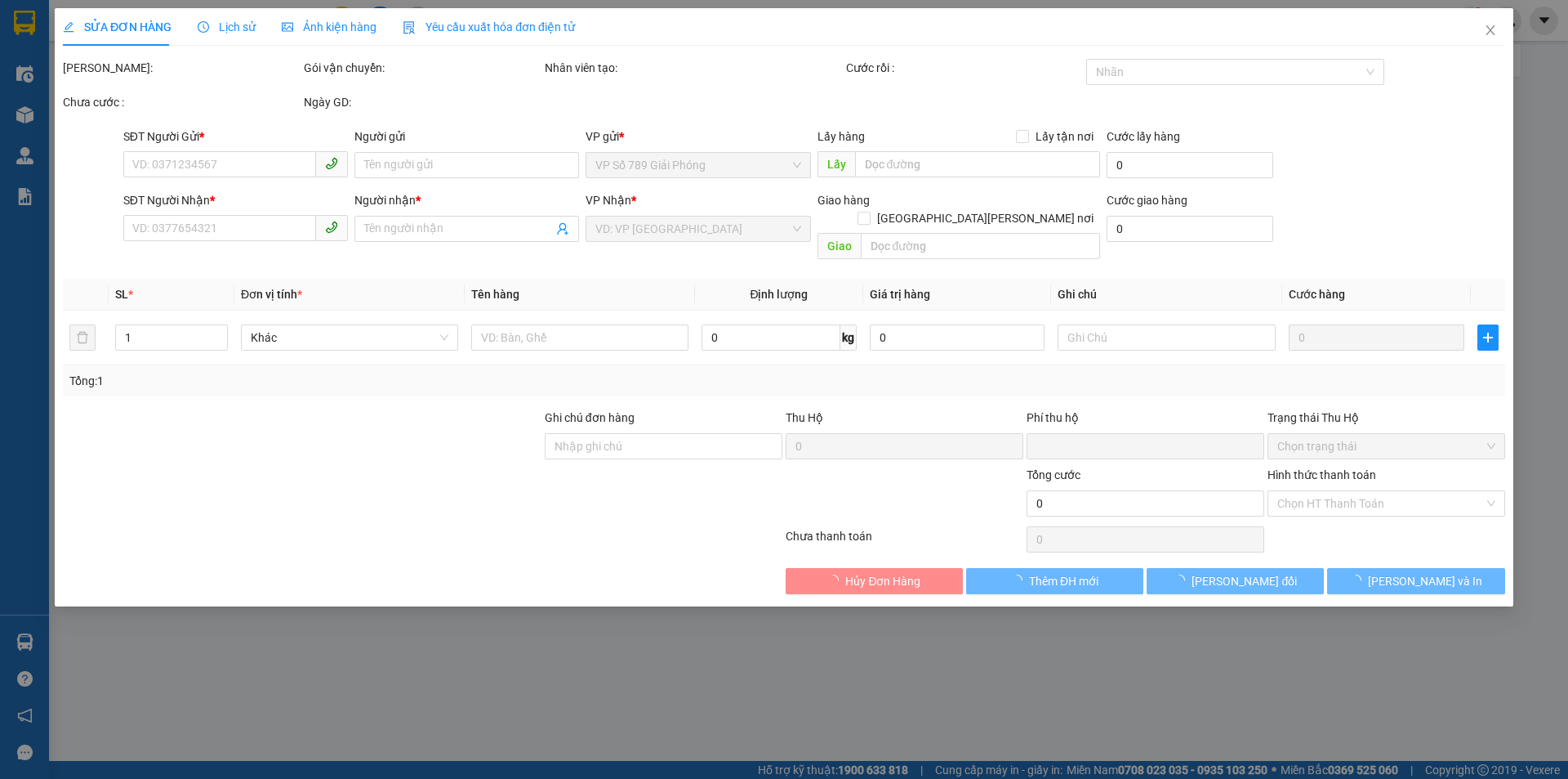
type input "60.000"
type input "0"
type input "120.000"
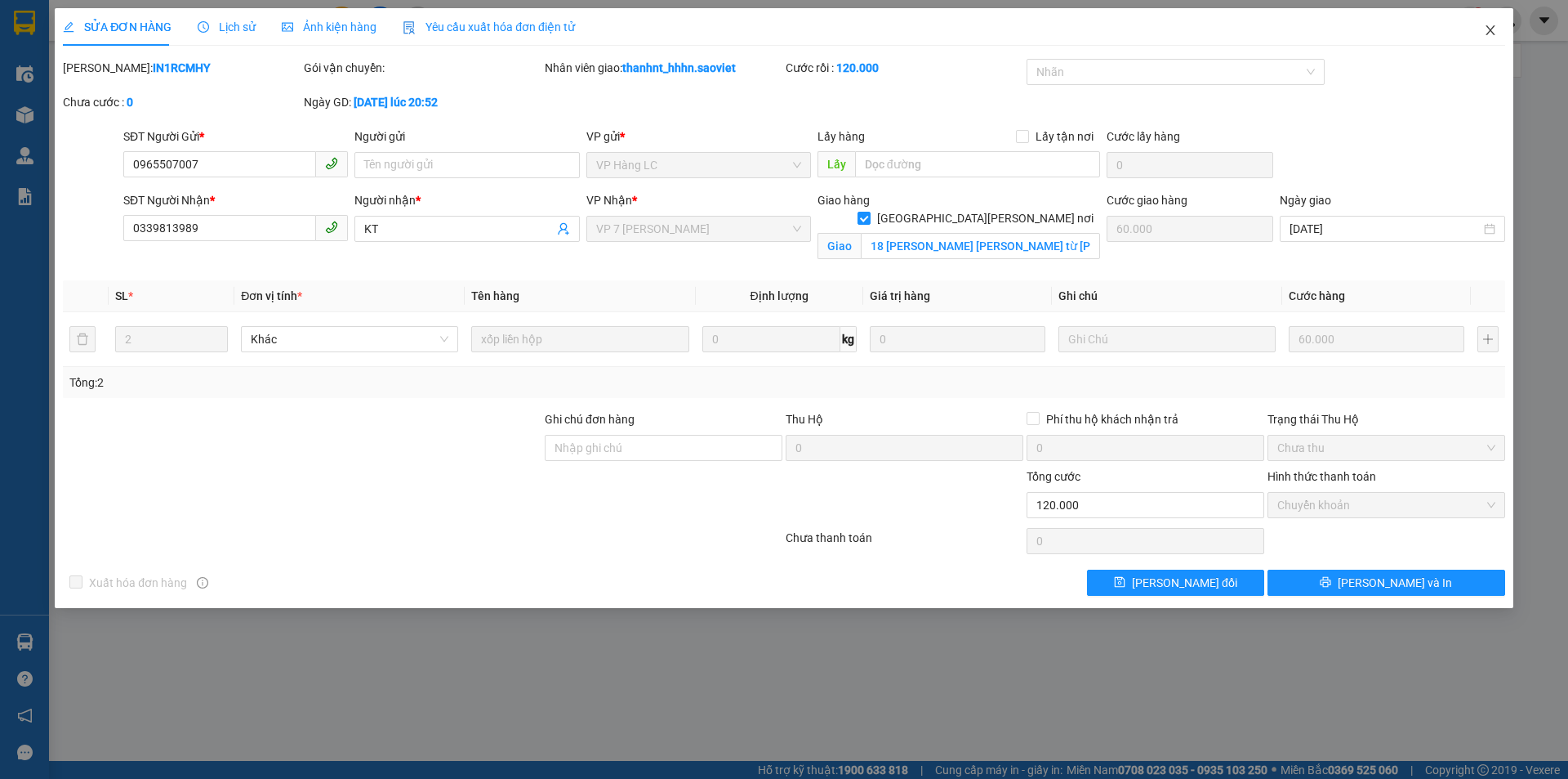
click at [1487, 30] on icon "close" at bounding box center [1489, 29] width 13 height 13
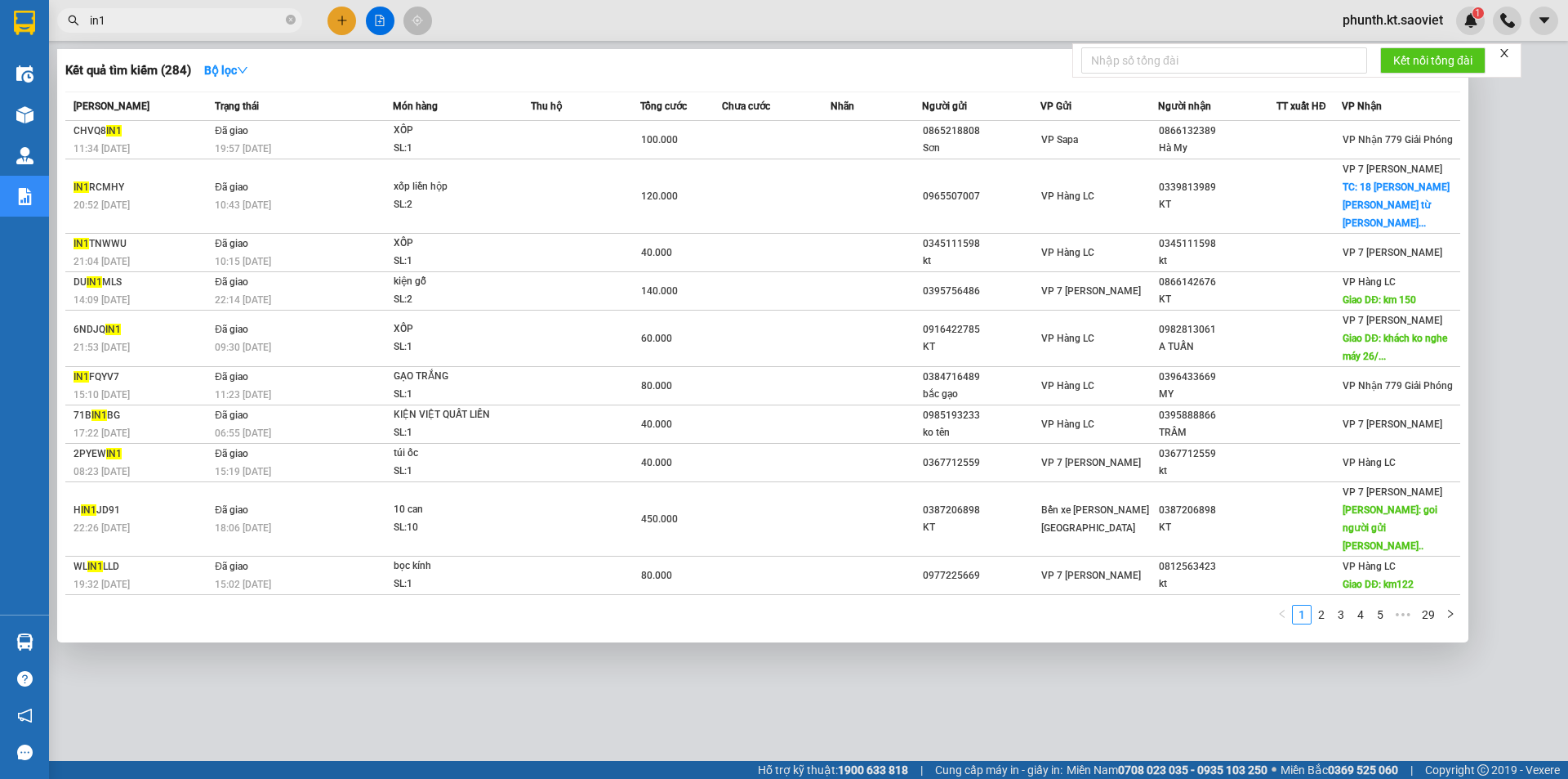
click at [202, 23] on input "in1" at bounding box center [186, 21] width 192 height 18
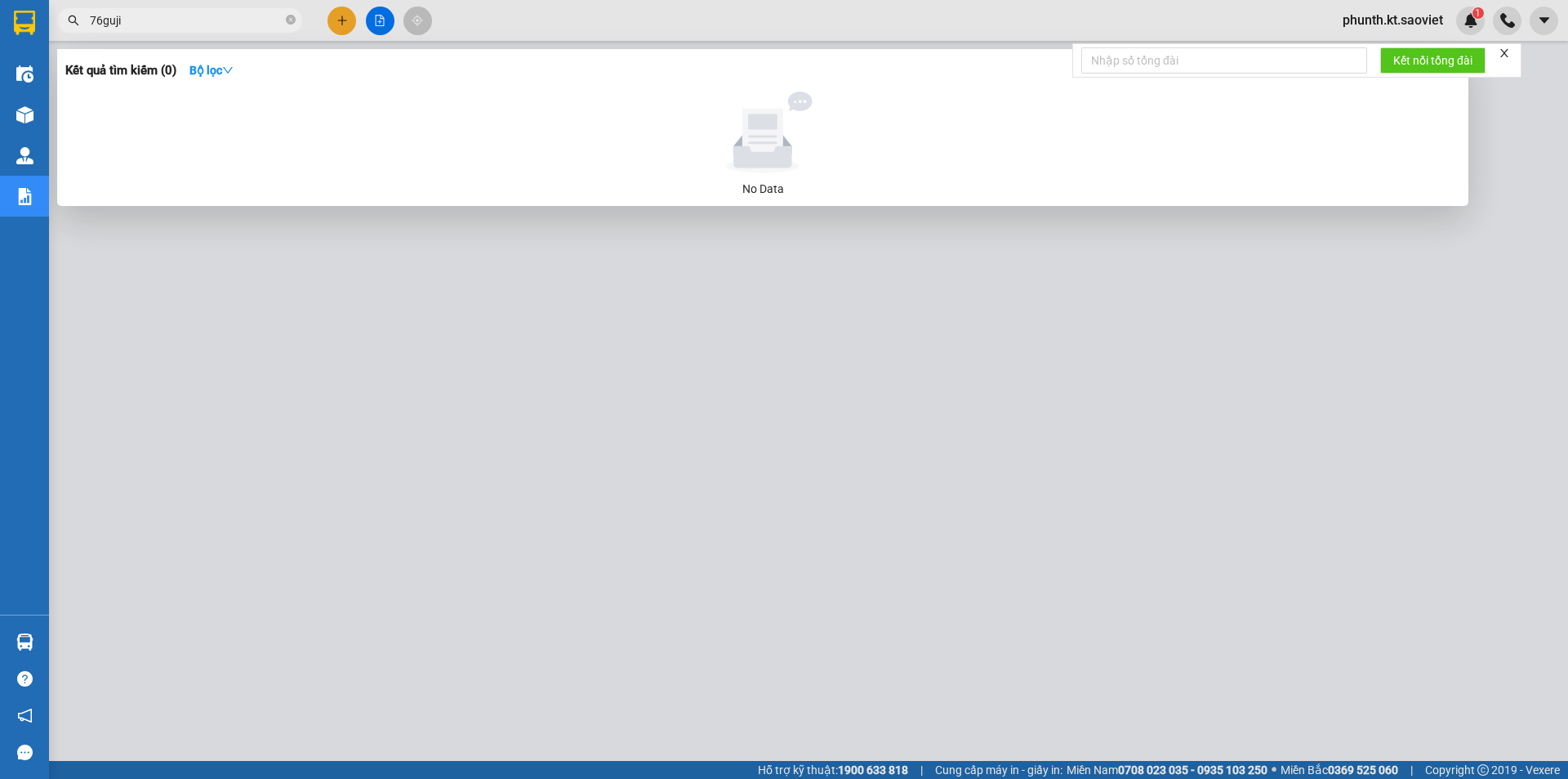
click at [202, 23] on input "76guji" at bounding box center [186, 21] width 192 height 18
type input "76guji"
click at [677, 361] on div at bounding box center [784, 389] width 1568 height 779
